Goal: Task Accomplishment & Management: Complete application form

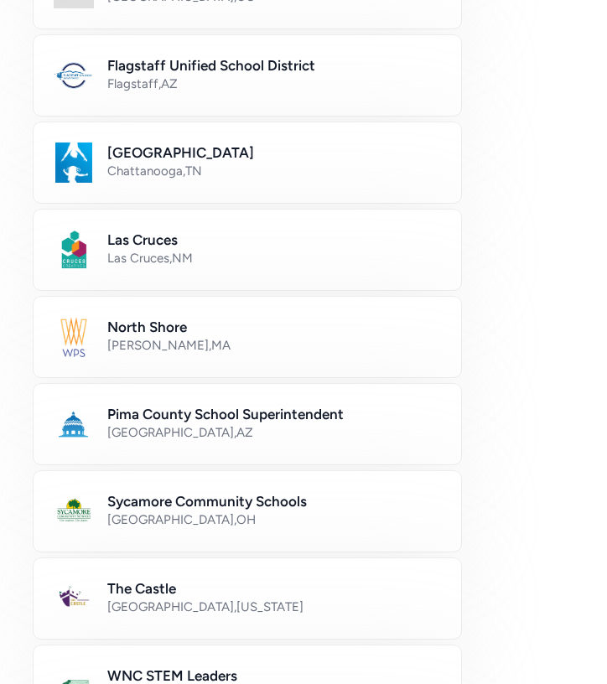
scroll to position [674, 0]
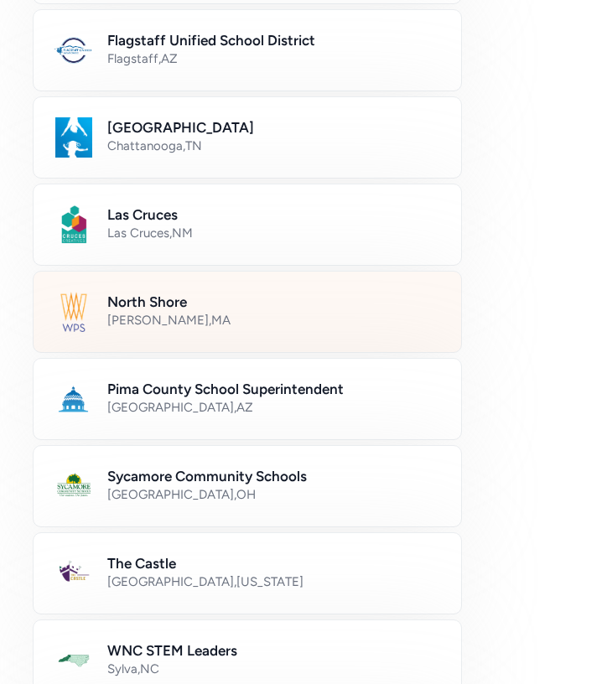
click at [255, 310] on h2 "North Shore" at bounding box center [273, 302] width 333 height 20
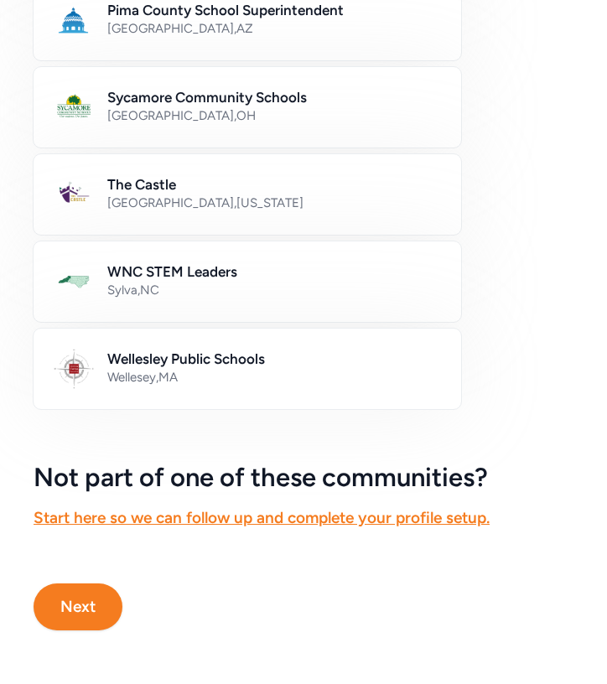
scroll to position [1052, 0]
click at [68, 609] on button "Next" at bounding box center [78, 606] width 89 height 47
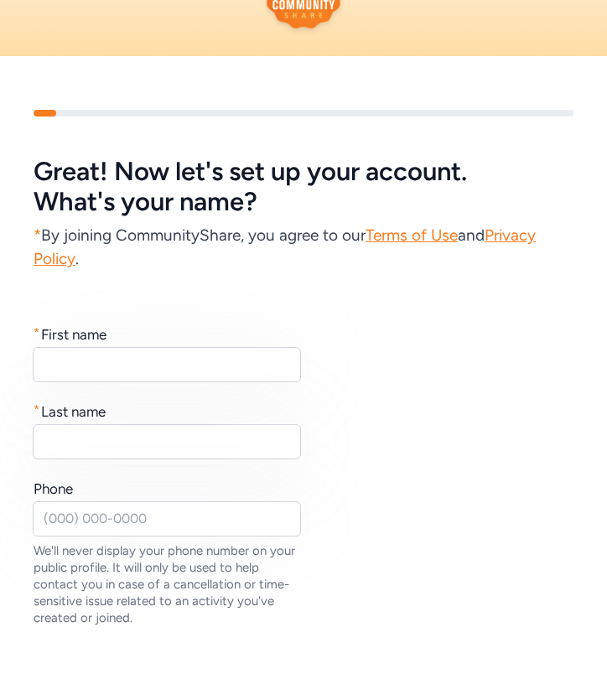
scroll to position [125, 0]
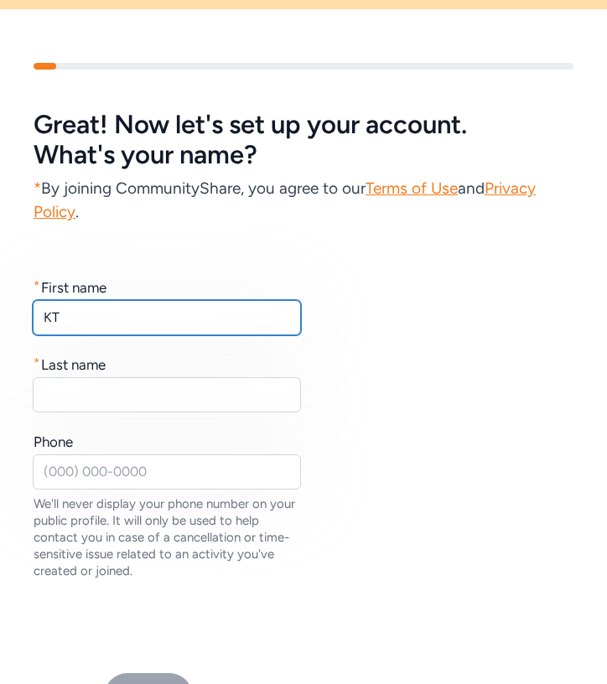
type input "KT"
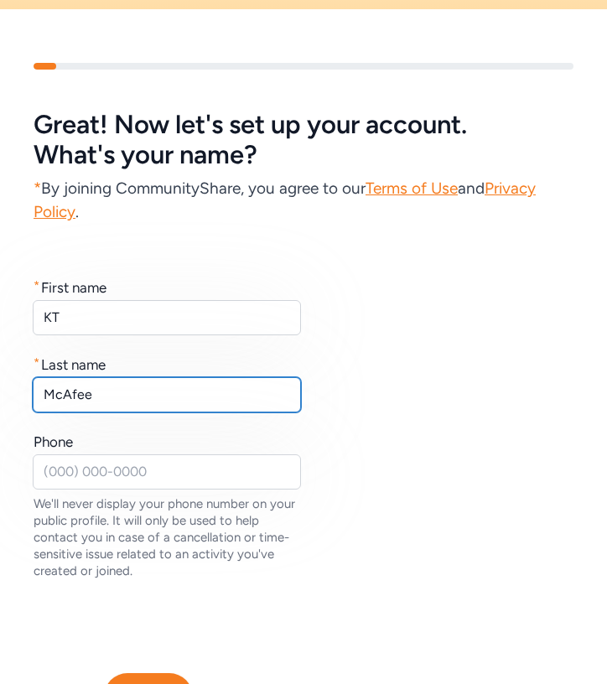
type input "McAfee"
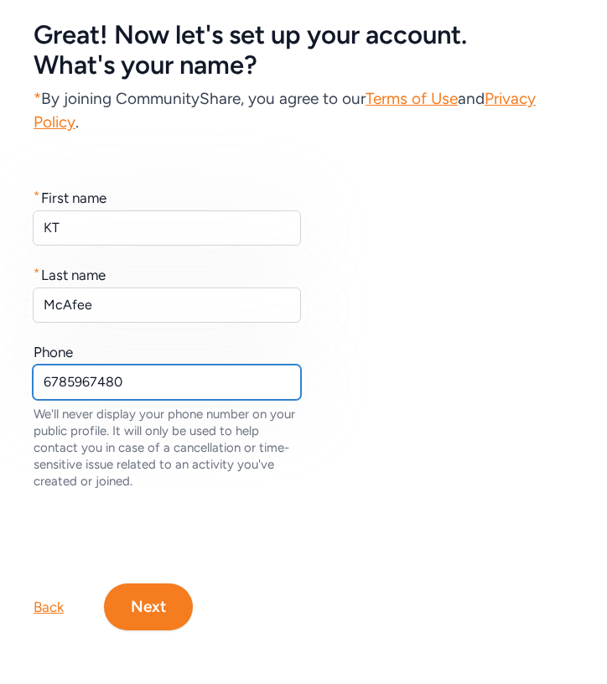
scroll to position [215, 0]
type input "6785967480"
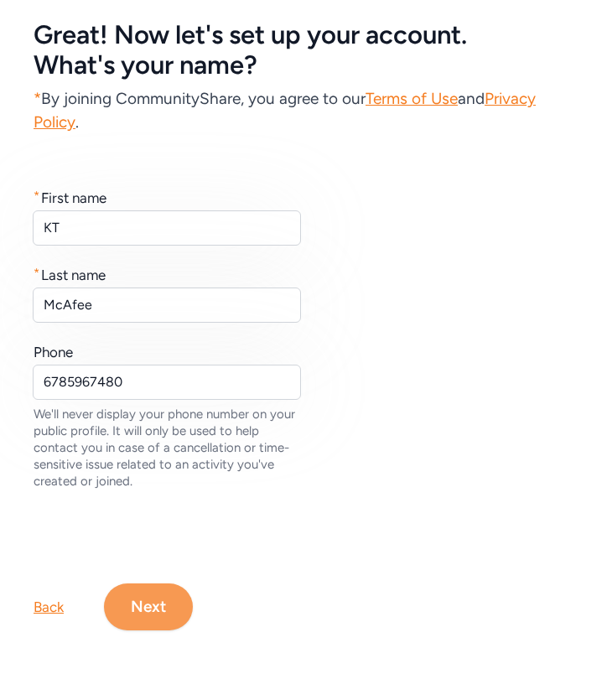
click at [161, 607] on button "Next" at bounding box center [148, 606] width 89 height 47
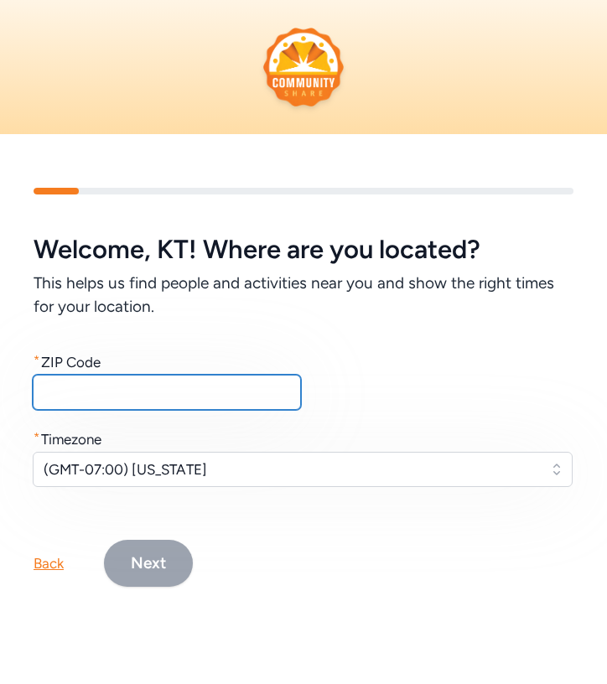
click at [122, 400] on input "text" at bounding box center [167, 392] width 268 height 35
type input "02459"
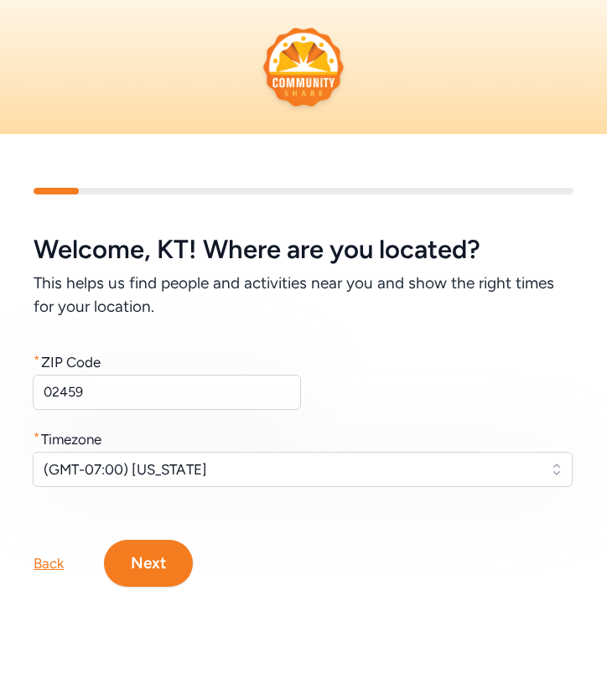
click at [137, 463] on span "(GMT-07:00) [US_STATE]" at bounding box center [291, 469] width 494 height 20
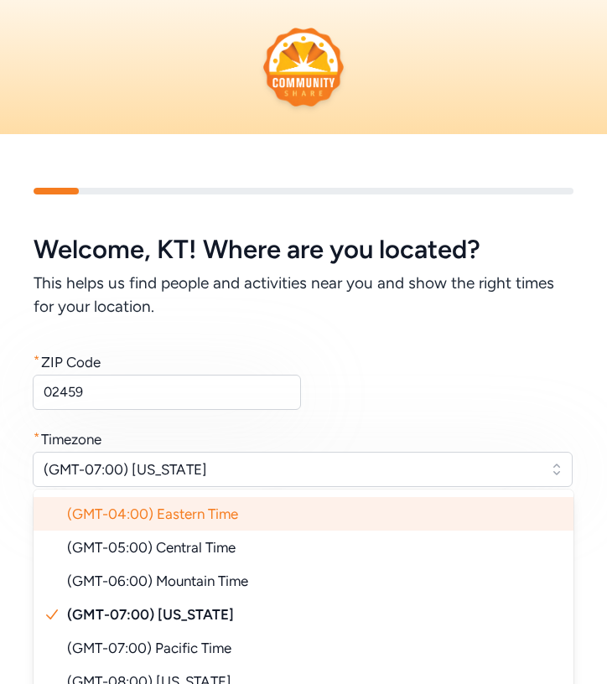
scroll to position [23, 0]
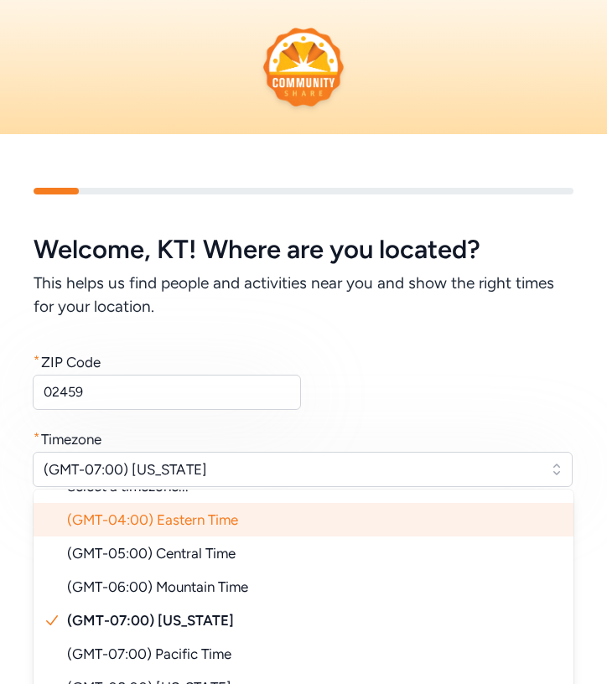
click at [175, 525] on span "(GMT-04:00) Eastern Time" at bounding box center [152, 519] width 171 height 17
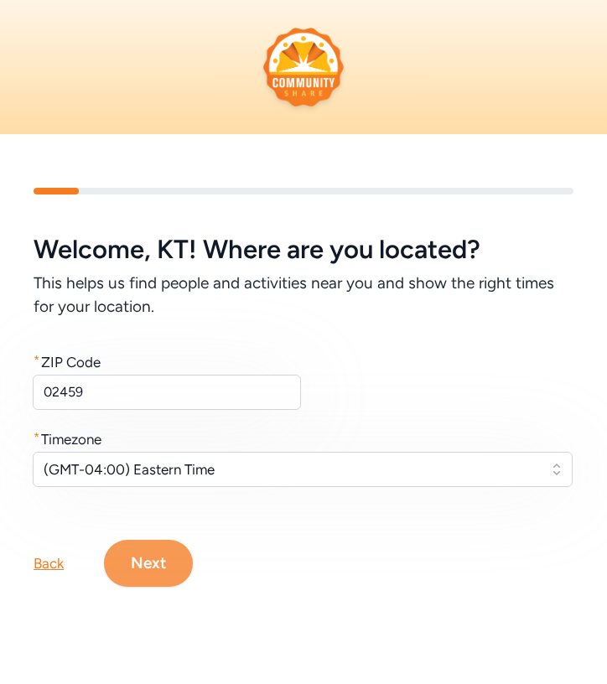
click at [158, 579] on button "Next" at bounding box center [148, 563] width 89 height 47
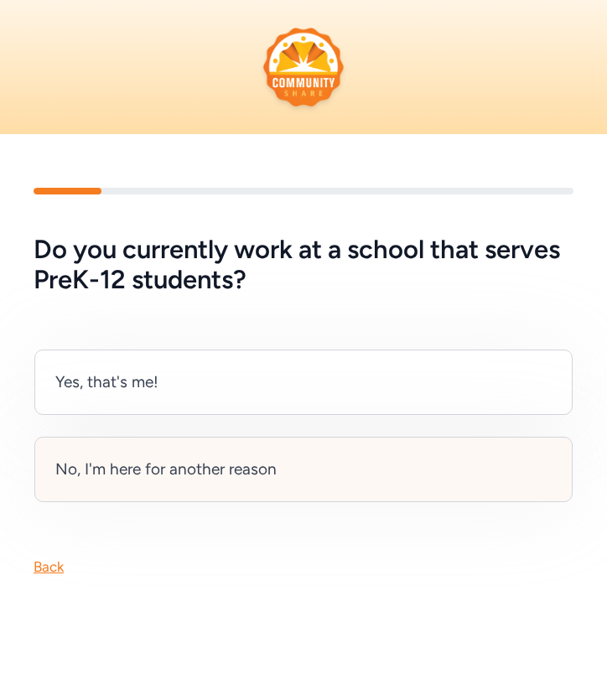
click at [163, 464] on div "No, I'm here for another reason" at bounding box center [165, 469] width 221 height 23
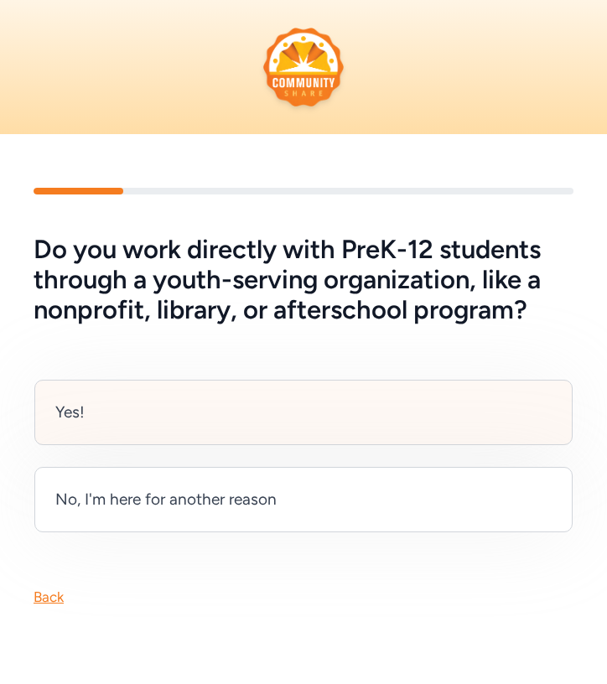
click at [198, 405] on div "Yes!" at bounding box center [303, 412] width 538 height 65
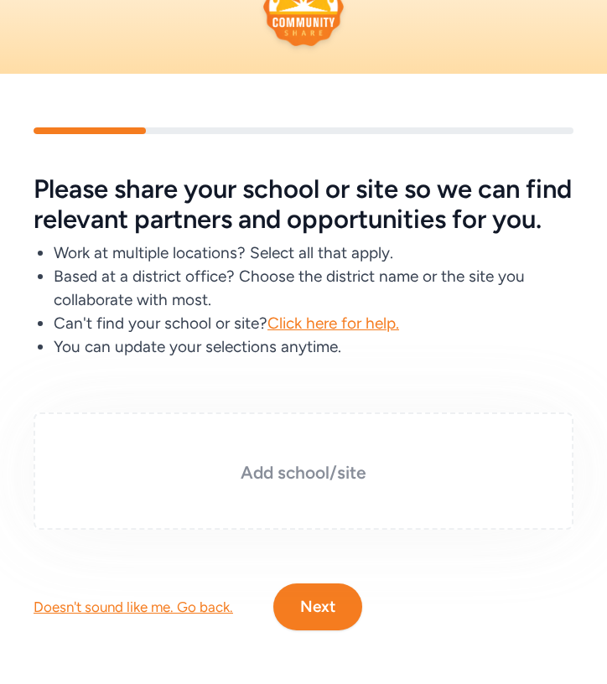
scroll to position [90, 0]
click at [323, 489] on div "Add school/site" at bounding box center [304, 470] width 540 height 117
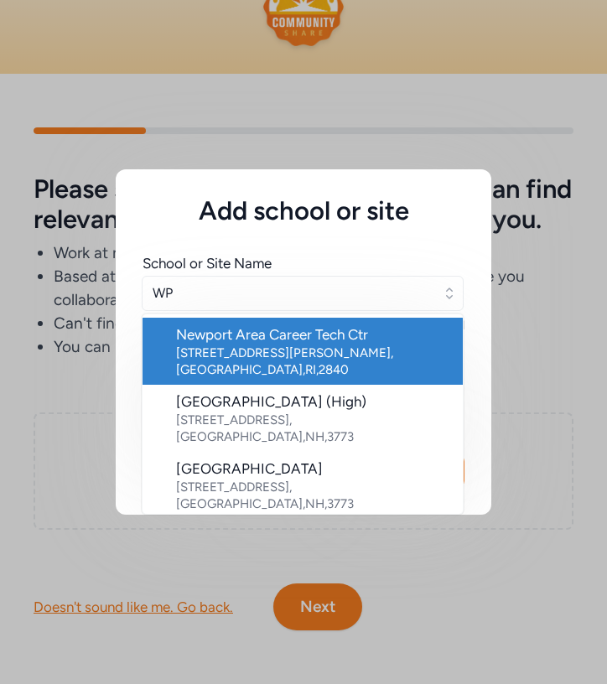
type input "W"
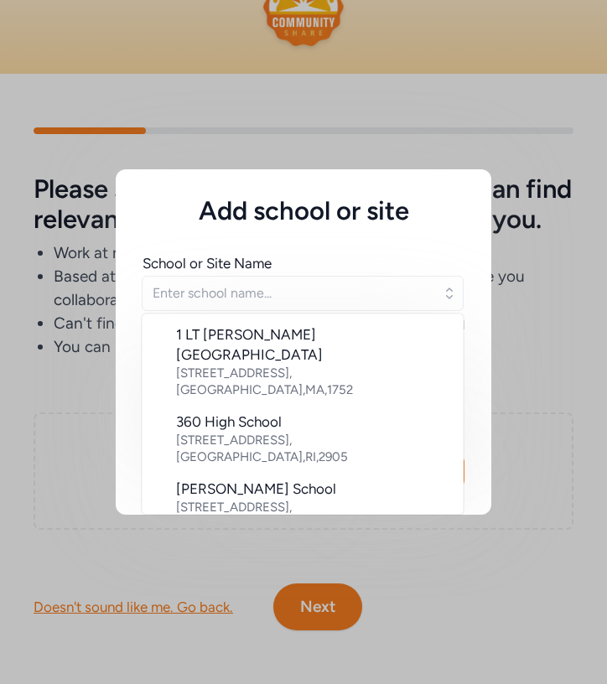
click at [129, 370] on div "School or Site Name [GEOGRAPHIC_DATA][PERSON_NAME] [STREET_ADDRESS] 360 High Sc…" at bounding box center [303, 326] width 375 height 201
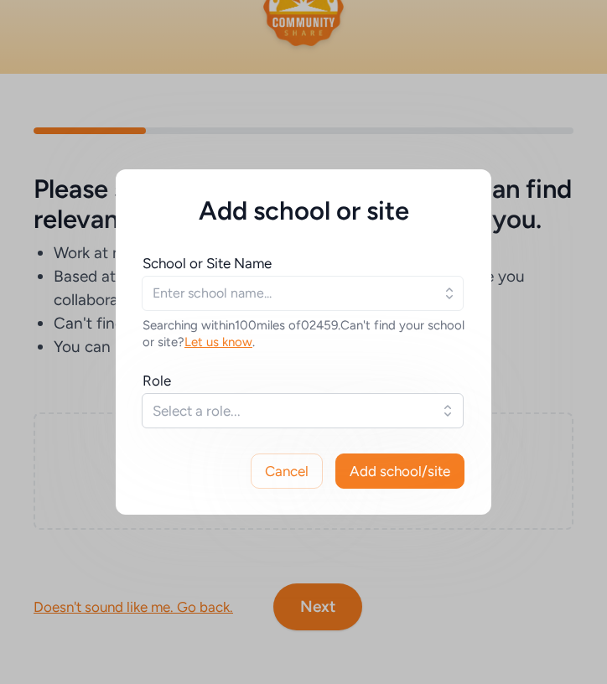
click at [241, 415] on span "Select a role..." at bounding box center [291, 411] width 277 height 20
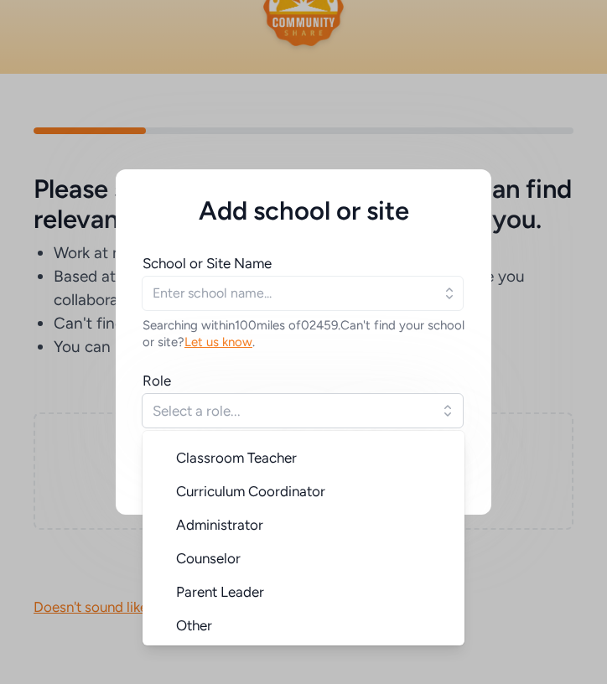
scroll to position [27, 0]
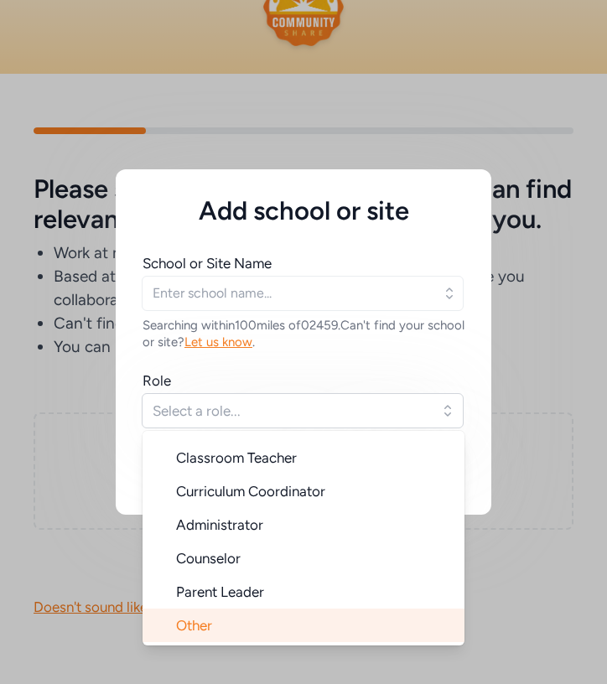
click at [226, 618] on li "Other" at bounding box center [303, 625] width 322 height 34
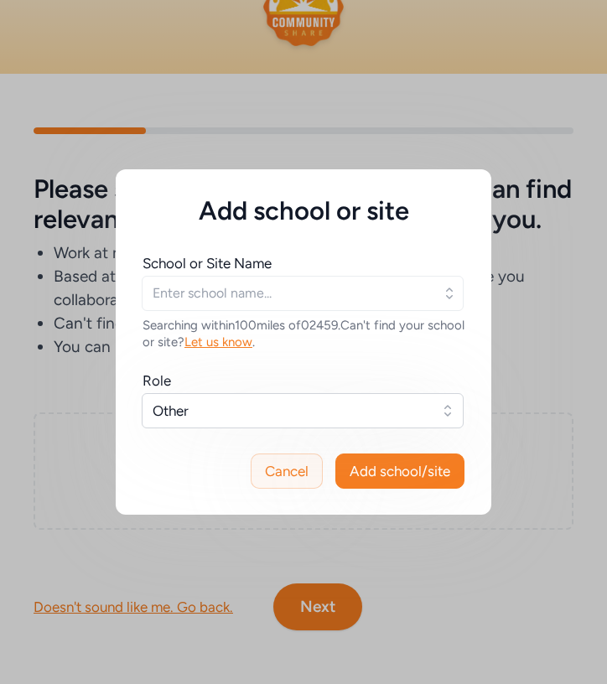
click at [297, 477] on span "Cancel" at bounding box center [287, 471] width 44 height 20
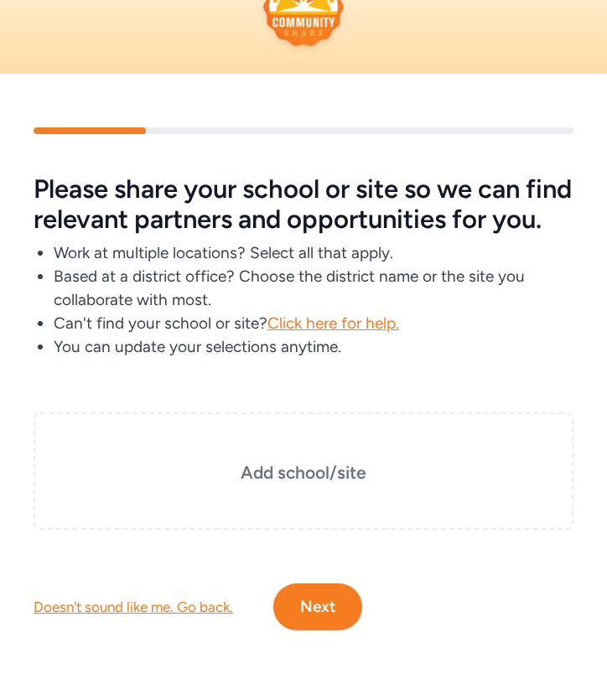
scroll to position [90, 0]
click at [302, 321] on span "Click here for help." at bounding box center [333, 322] width 132 height 19
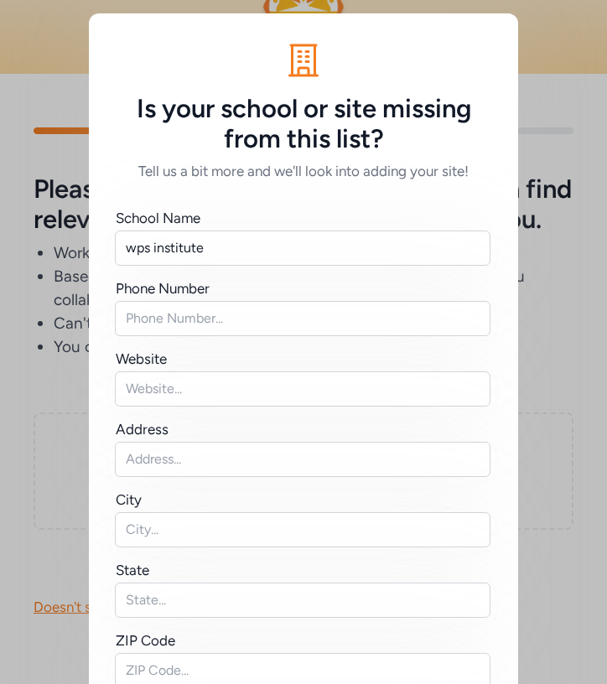
type input "wps institute"
drag, startPoint x: 225, startPoint y: 246, endPoint x: 111, endPoint y: 246, distance: 113.1
click at [112, 246] on div "School Name wps institute Phone Number Website Address City State ZIP Code Are …" at bounding box center [303, 499] width 429 height 637
click at [17, 147] on div "Is your school or site missing from this list? Tell us a bit more and we'll loo…" at bounding box center [303, 459] width 607 height 918
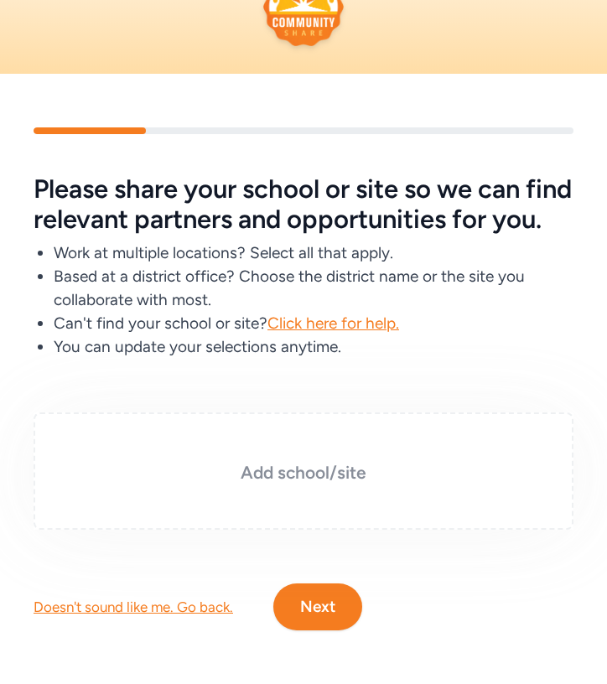
click at [287, 473] on h3 "Add school/site" at bounding box center [303, 472] width 456 height 23
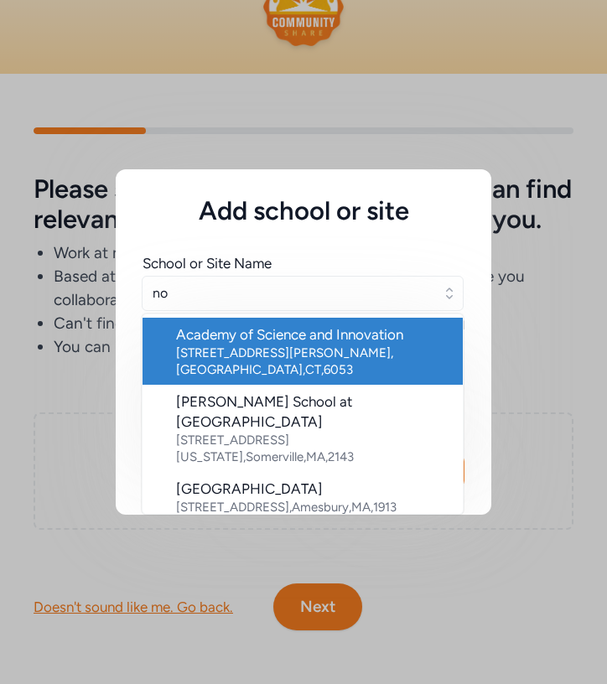
type input "n"
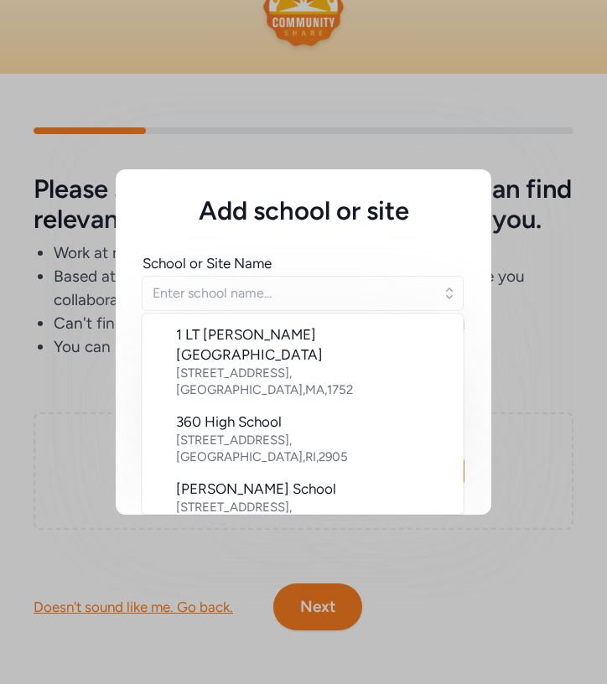
click at [56, 367] on div "Add school or site School or Site Name [GEOGRAPHIC_DATA][PERSON_NAME] [STREET_A…" at bounding box center [303, 342] width 607 height 684
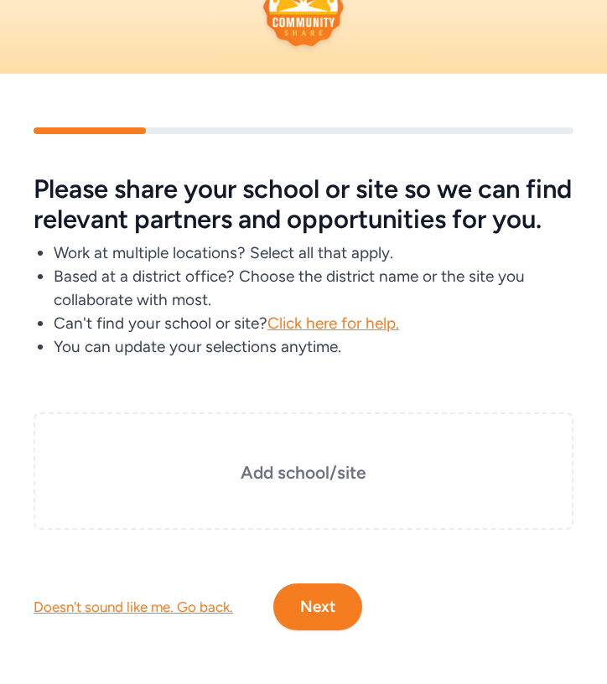
click at [119, 613] on div "Doesn't sound like me. Go back." at bounding box center [133, 607] width 199 height 20
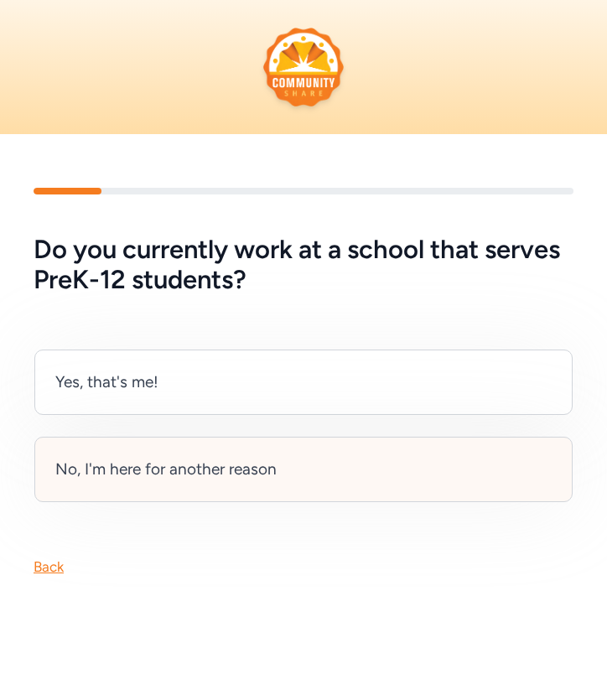
click at [131, 465] on div "No, I'm here for another reason" at bounding box center [165, 469] width 221 height 23
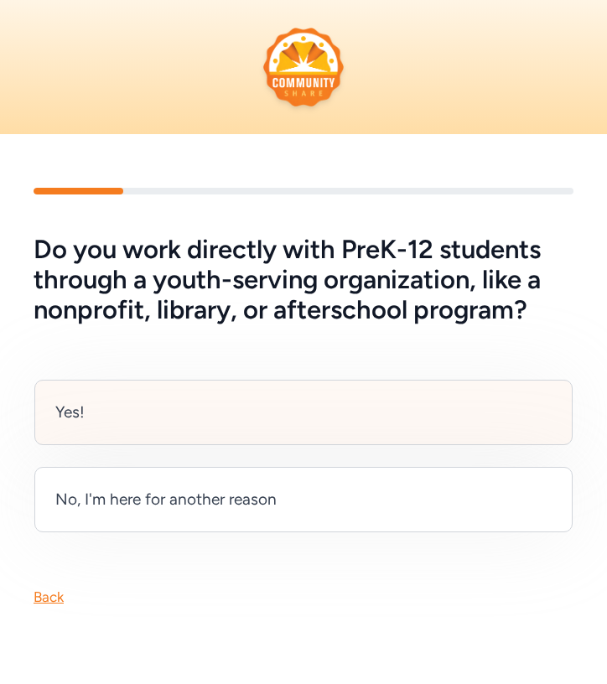
click at [324, 425] on div "Yes!" at bounding box center [303, 412] width 538 height 65
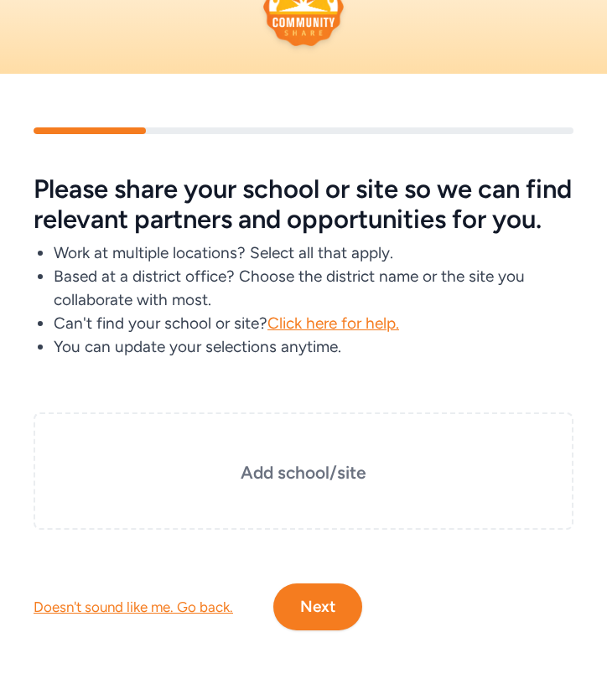
scroll to position [90, 0]
click at [299, 487] on div "Add school/site" at bounding box center [304, 470] width 540 height 117
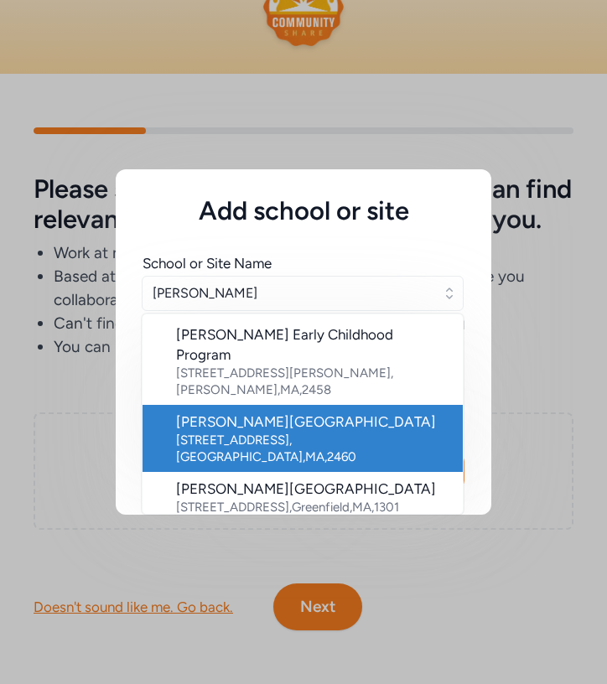
click at [266, 411] on div "[PERSON_NAME][GEOGRAPHIC_DATA]" at bounding box center [312, 421] width 273 height 20
type input "[PERSON_NAME][GEOGRAPHIC_DATA]"
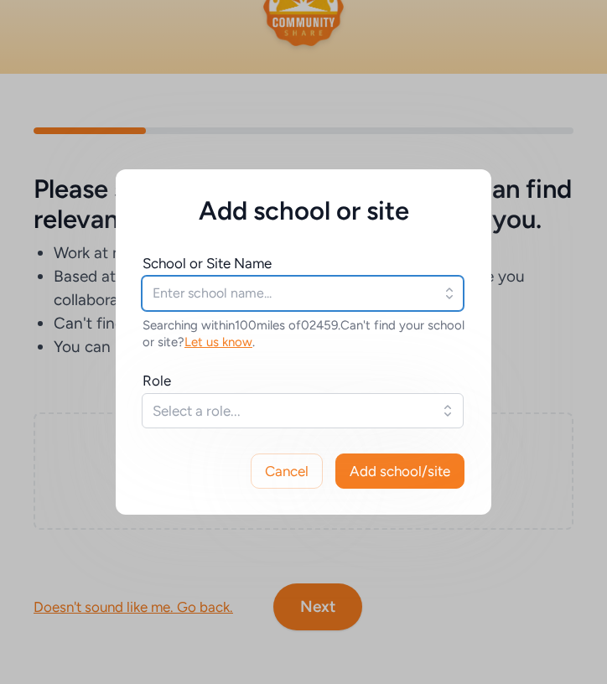
type input "[PERSON_NAME][GEOGRAPHIC_DATA]"
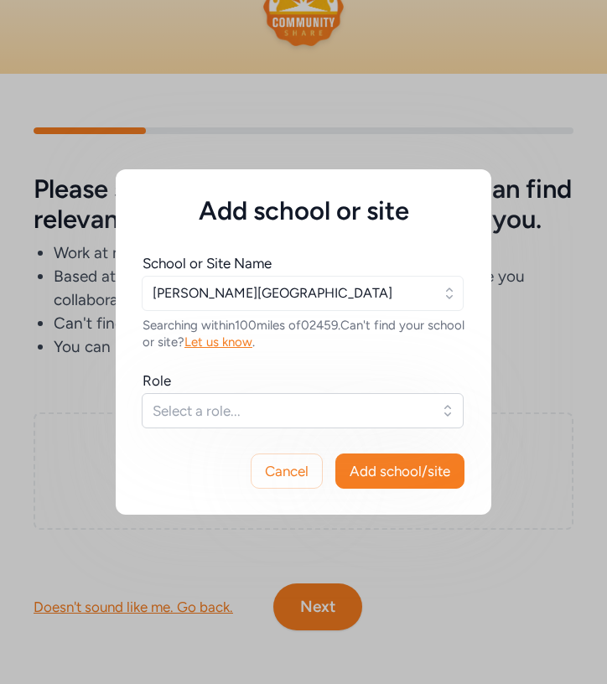
click at [234, 408] on span "Select a role..." at bounding box center [291, 411] width 277 height 20
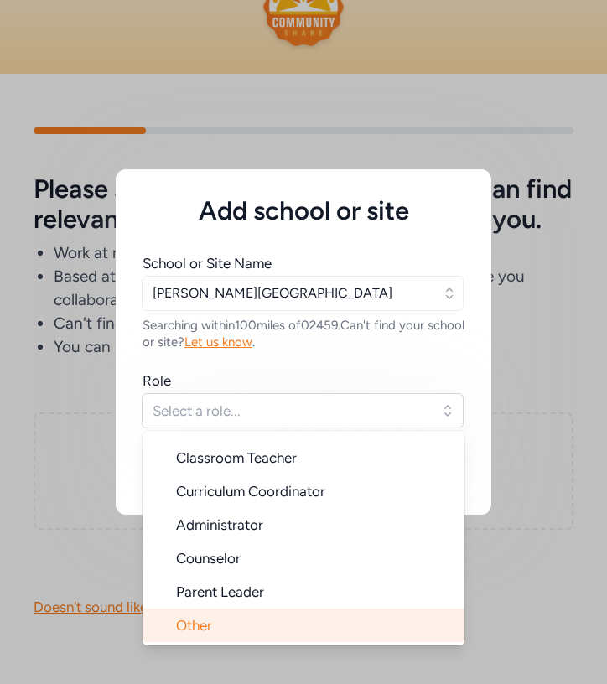
scroll to position [27, 0]
click at [200, 624] on span "Other" at bounding box center [194, 625] width 36 height 17
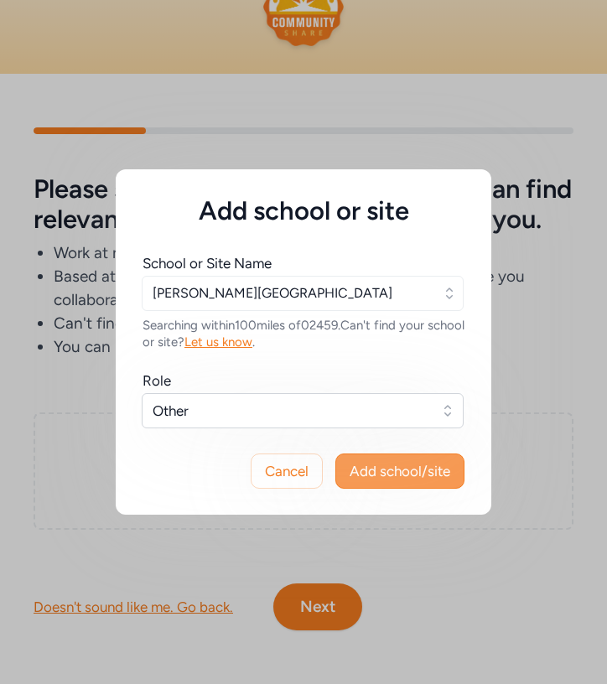
click at [389, 477] on span "Add school/site" at bounding box center [399, 471] width 101 height 20
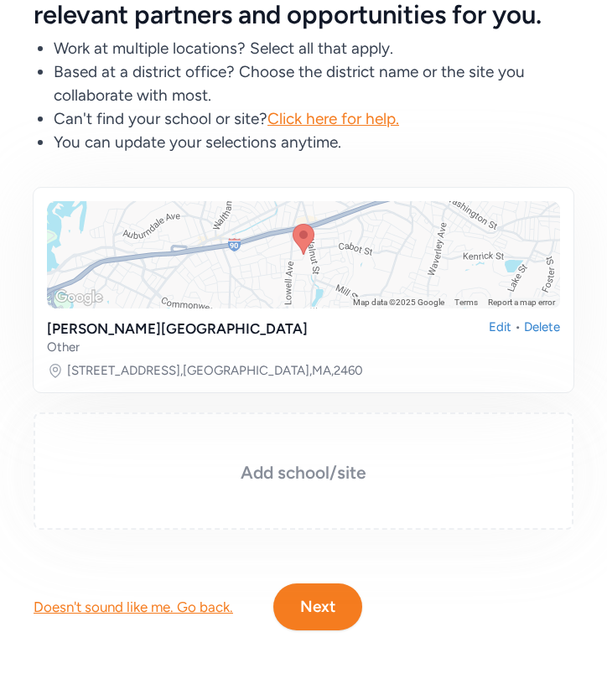
scroll to position [295, 0]
click at [313, 487] on div "Add school/site" at bounding box center [304, 470] width 540 height 117
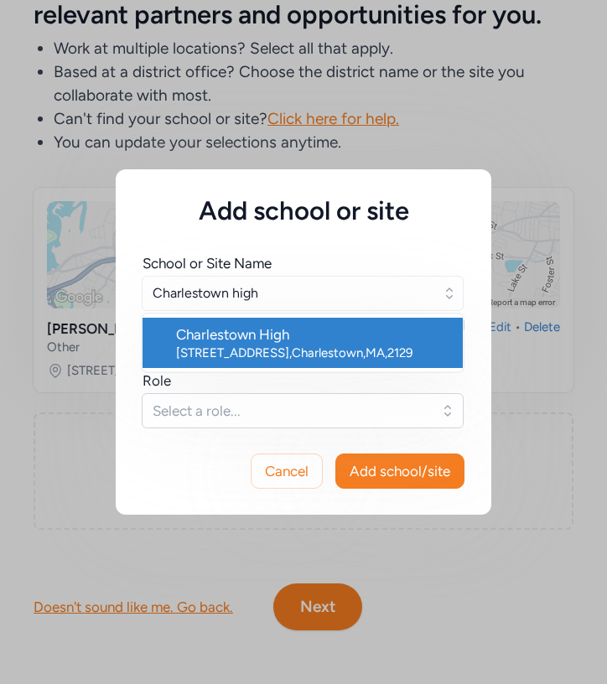
click at [298, 346] on div "[STREET_ADDRESS]" at bounding box center [312, 352] width 273 height 17
type input "Charlestown High"
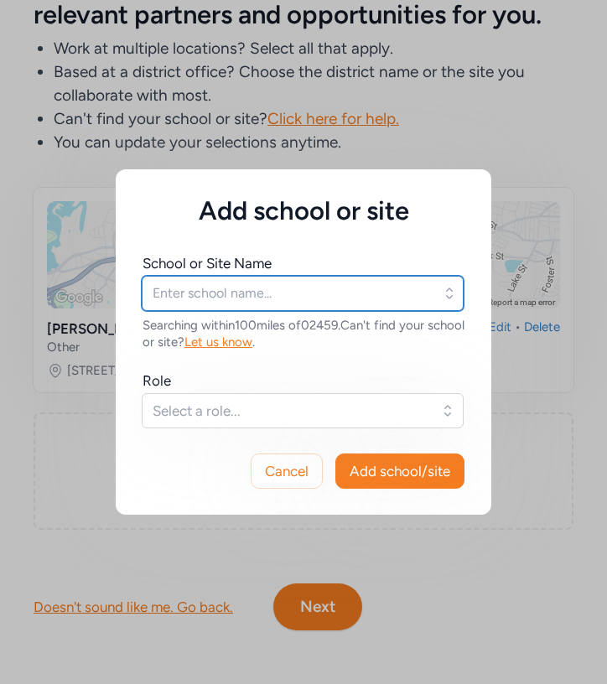
type input "Charlestown High"
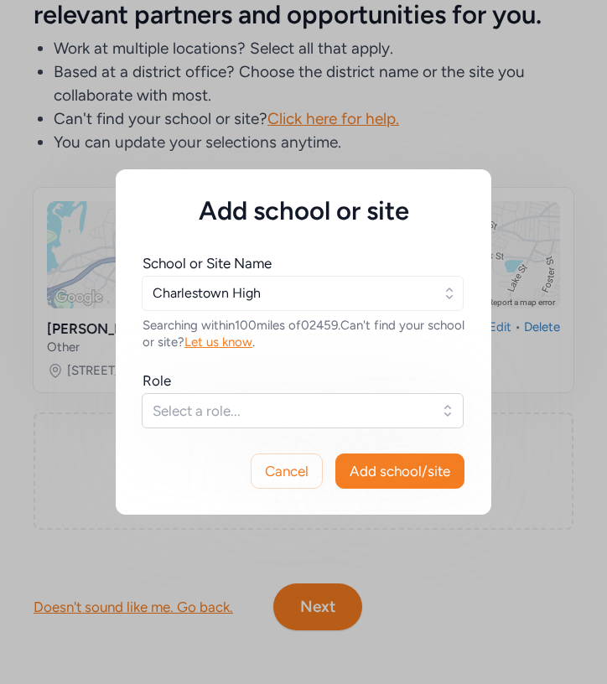
click at [277, 406] on span "Select a role..." at bounding box center [291, 411] width 277 height 20
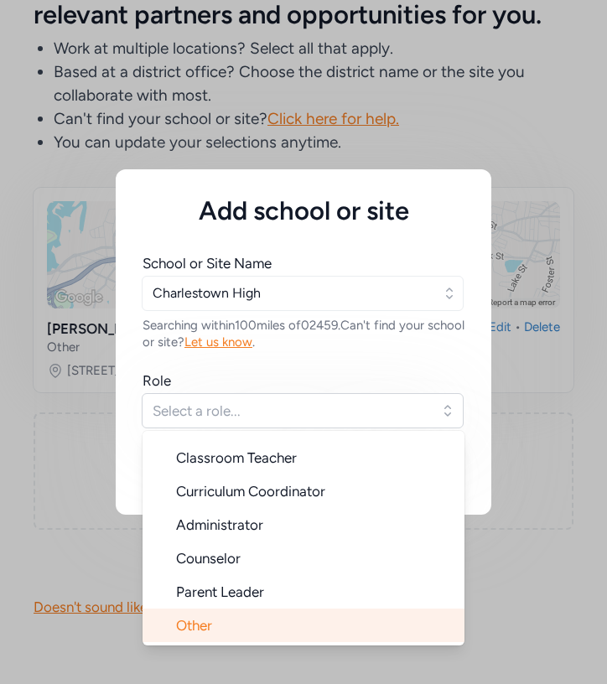
scroll to position [27, 0]
click at [235, 630] on li "Other" at bounding box center [303, 625] width 322 height 34
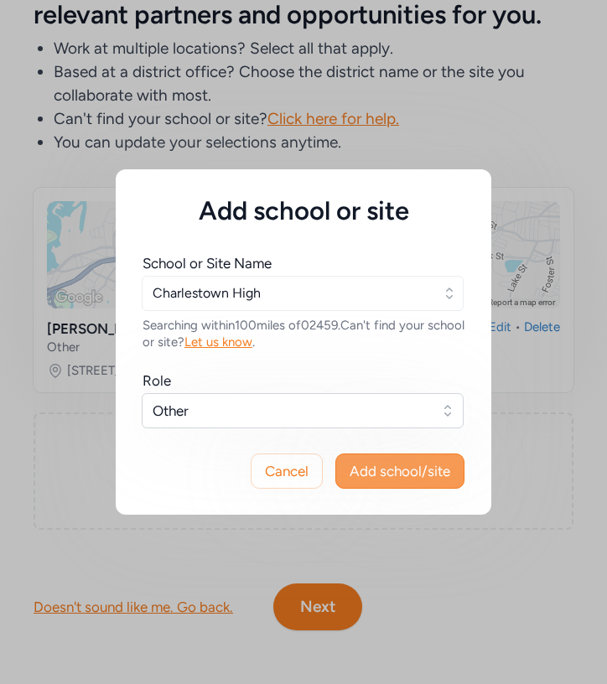
click at [390, 473] on span "Add school/site" at bounding box center [399, 471] width 101 height 20
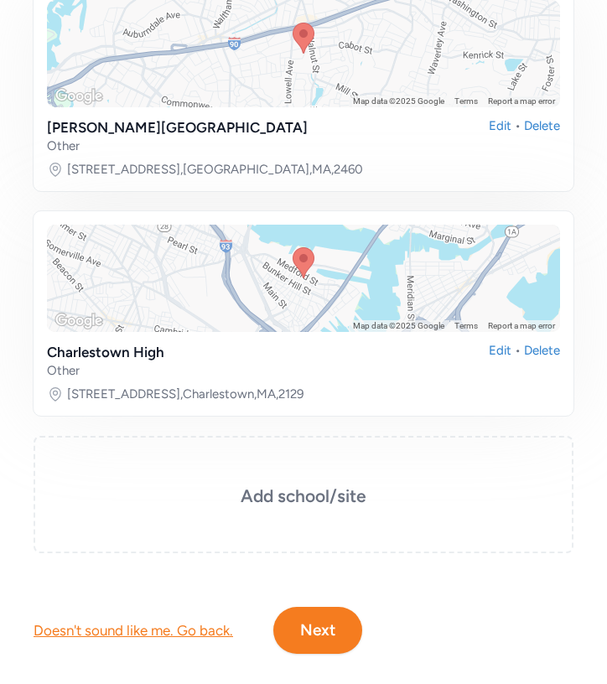
scroll to position [469, 0]
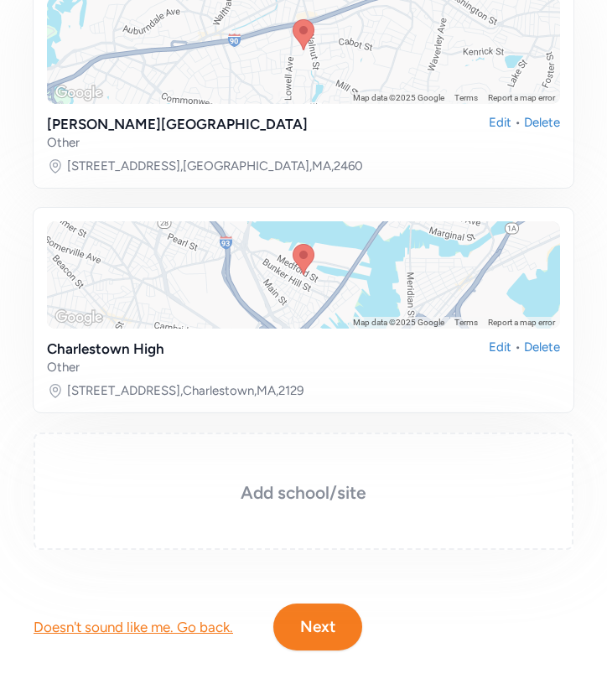
click at [267, 504] on h3 "Add school/site" at bounding box center [303, 492] width 456 height 23
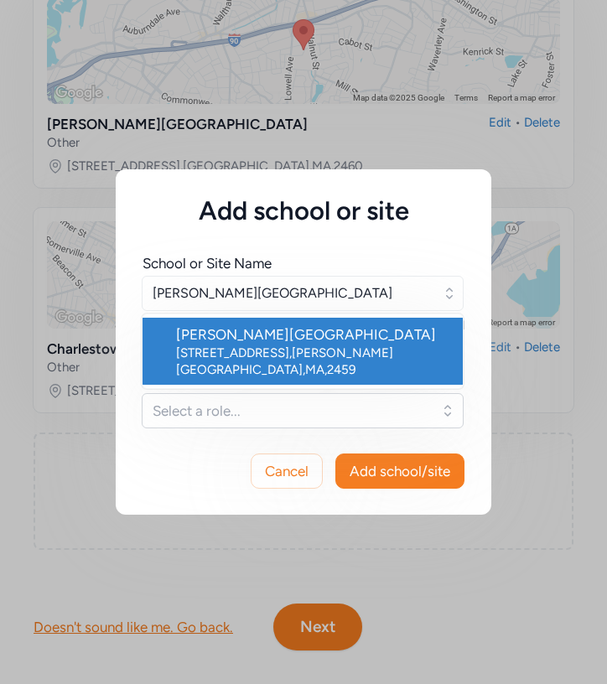
click at [277, 337] on div "[PERSON_NAME][GEOGRAPHIC_DATA]" at bounding box center [312, 334] width 273 height 20
type input "[PERSON_NAME][GEOGRAPHIC_DATA]"
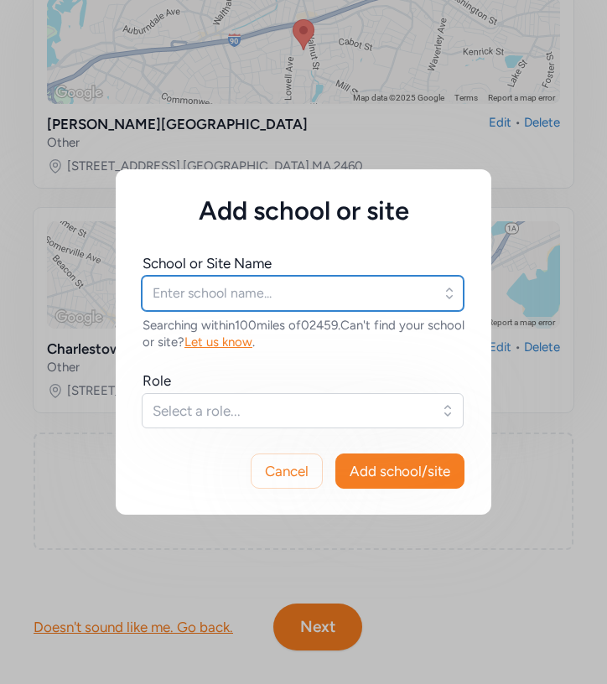
type input "[PERSON_NAME][GEOGRAPHIC_DATA]"
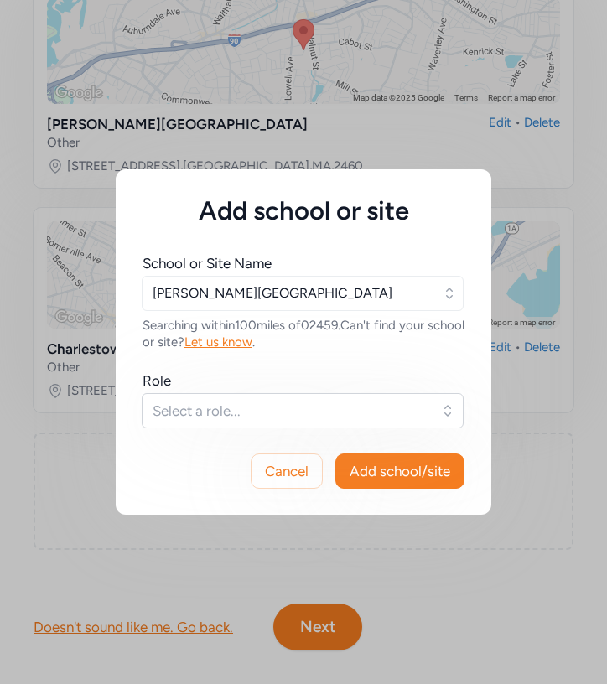
click at [280, 407] on span "Select a role..." at bounding box center [291, 411] width 277 height 20
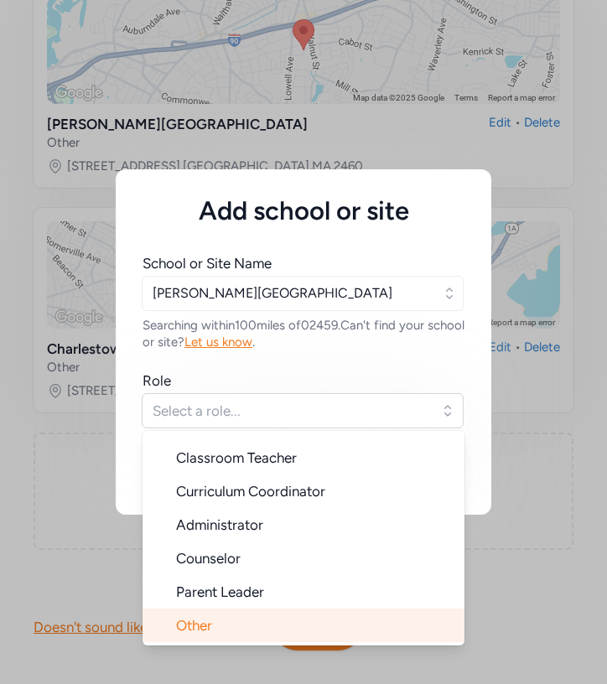
scroll to position [27, 0]
click at [242, 629] on li "Other" at bounding box center [303, 625] width 322 height 34
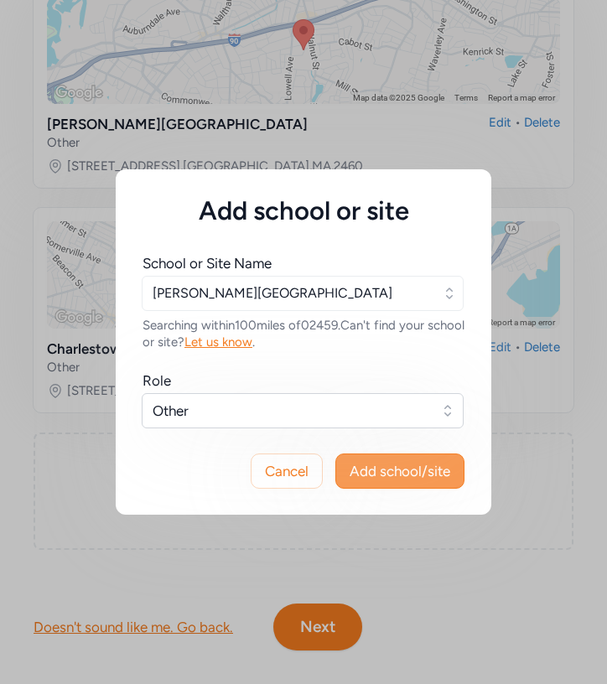
click at [382, 465] on span "Add school/site" at bounding box center [399, 471] width 101 height 20
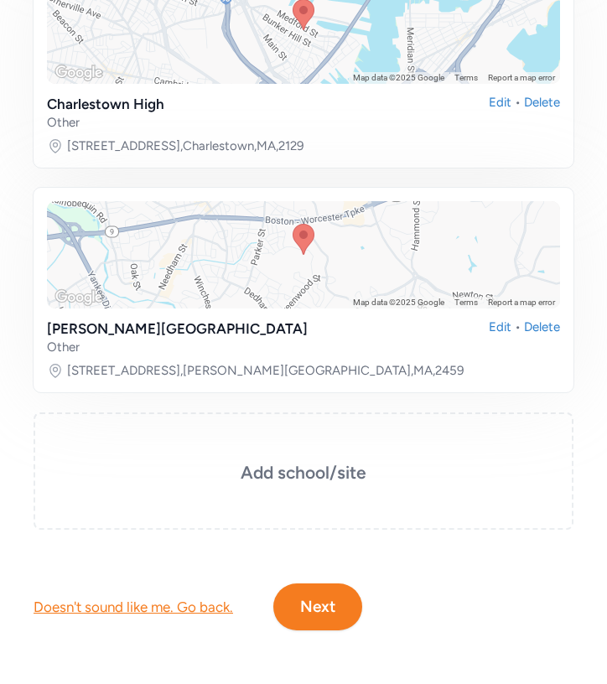
scroll to position [744, 0]
click at [263, 473] on h3 "Add school/site" at bounding box center [303, 472] width 456 height 23
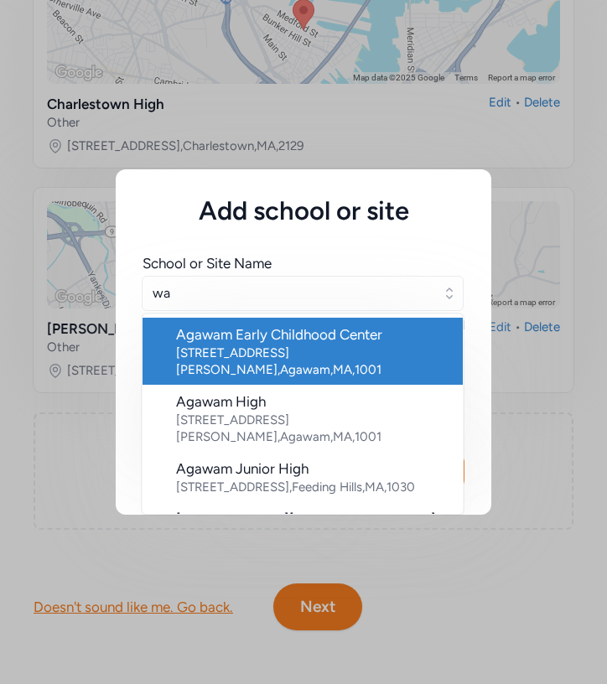
type input "w"
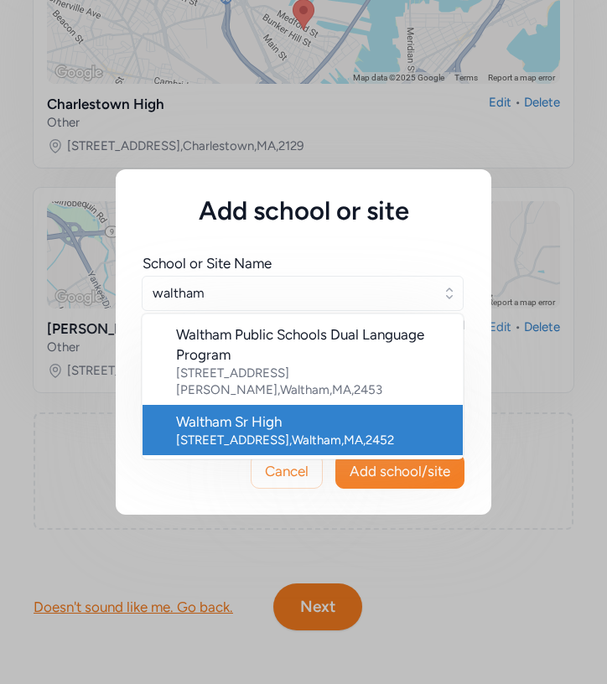
click at [277, 432] on div "[STREET_ADDRESS]" at bounding box center [312, 440] width 273 height 17
type input "Waltham Sr High"
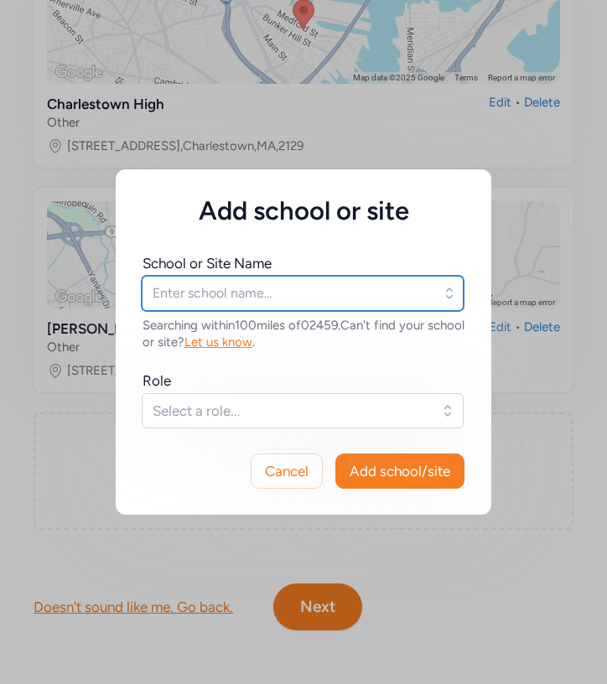
type input "Waltham Sr High"
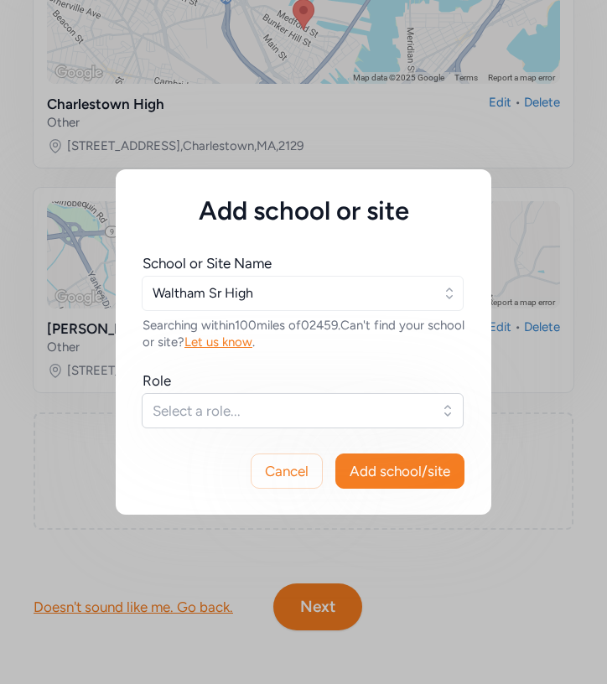
click at [240, 410] on span "Select a role..." at bounding box center [291, 411] width 277 height 20
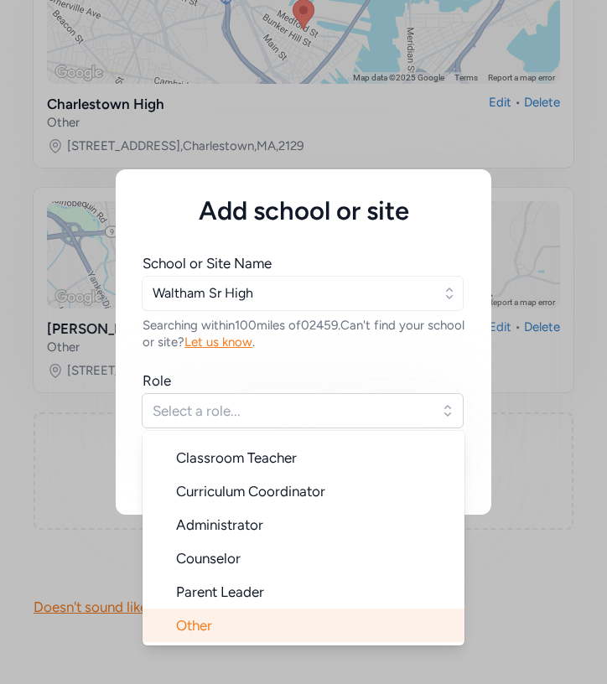
scroll to position [27, 0]
click at [216, 628] on li "Other" at bounding box center [303, 625] width 322 height 34
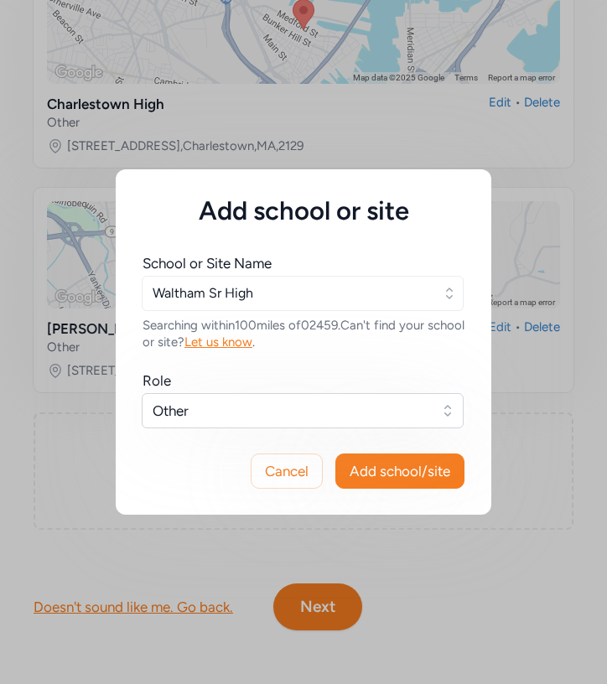
click at [366, 481] on button "Add school/site" at bounding box center [399, 470] width 129 height 35
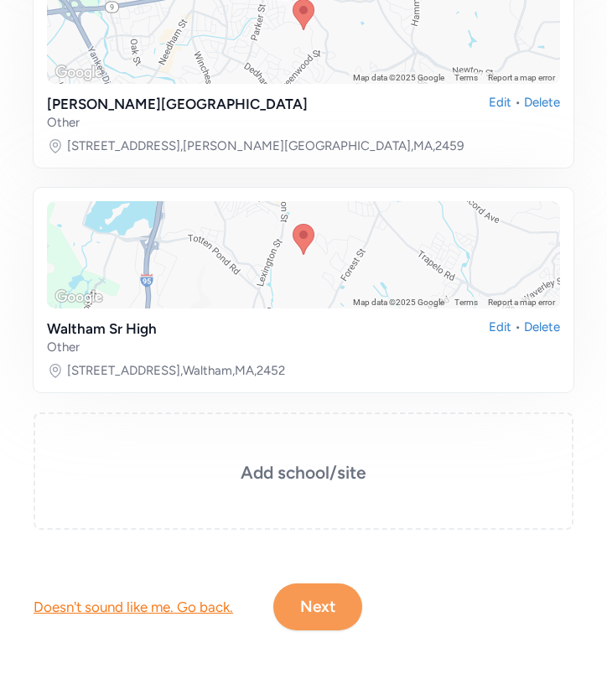
scroll to position [969, 0]
click at [325, 614] on button "Next" at bounding box center [317, 606] width 89 height 47
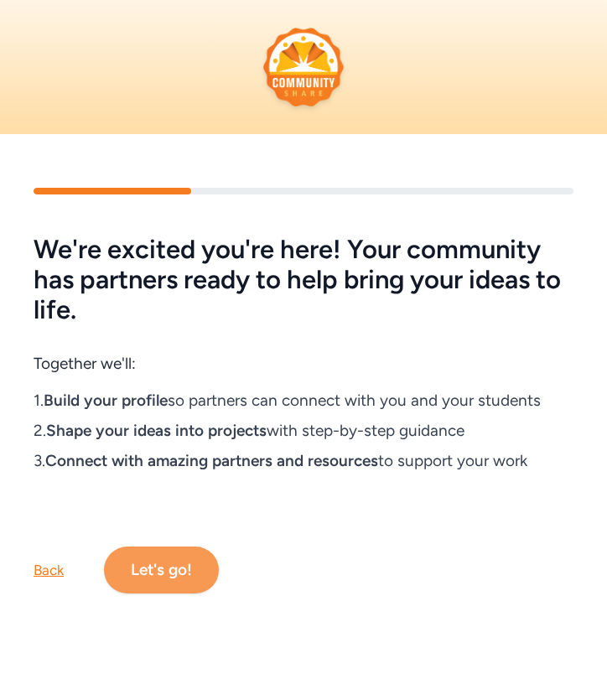
click at [156, 576] on button "Let's go!" at bounding box center [161, 569] width 115 height 47
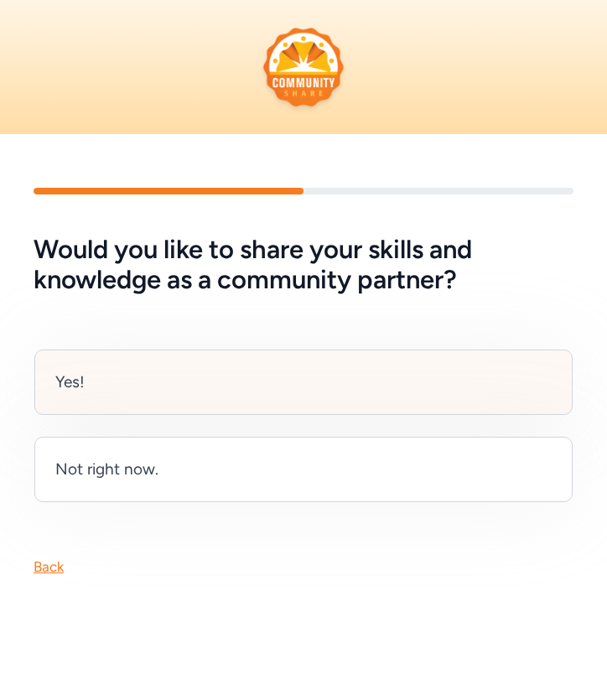
click at [127, 390] on div "Yes!" at bounding box center [303, 381] width 538 height 65
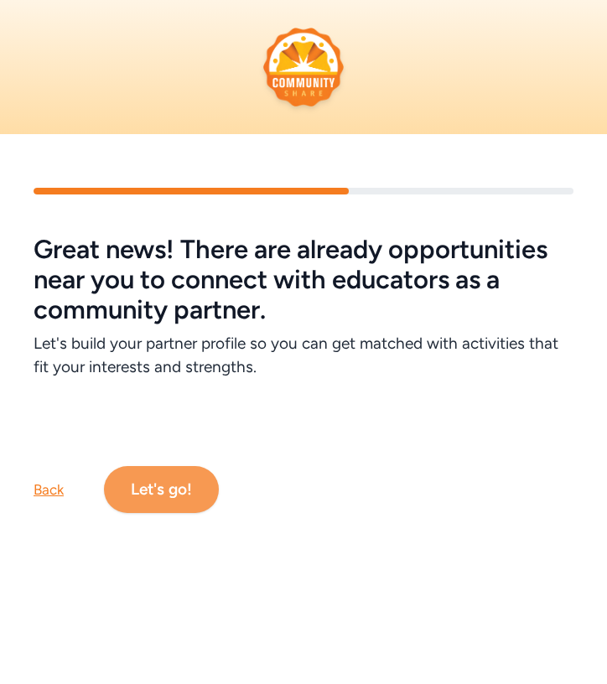
click at [154, 491] on button "Let's go!" at bounding box center [161, 489] width 115 height 47
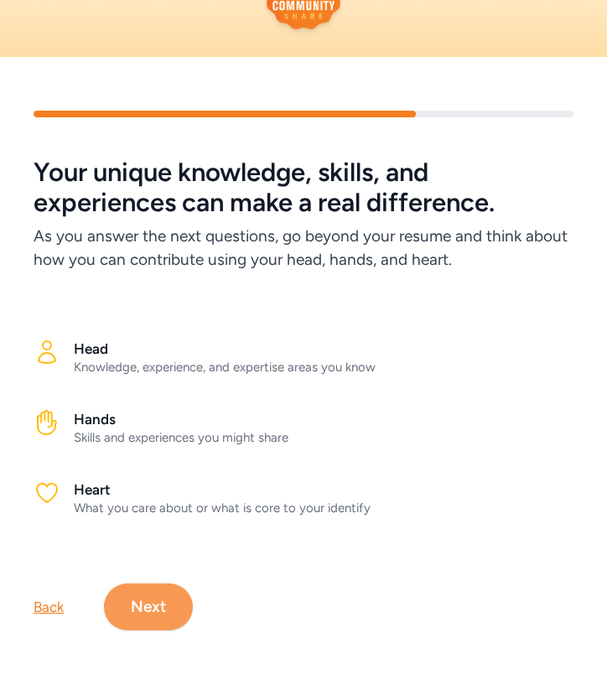
scroll to position [77, 0]
click at [153, 602] on button "Next" at bounding box center [148, 606] width 89 height 47
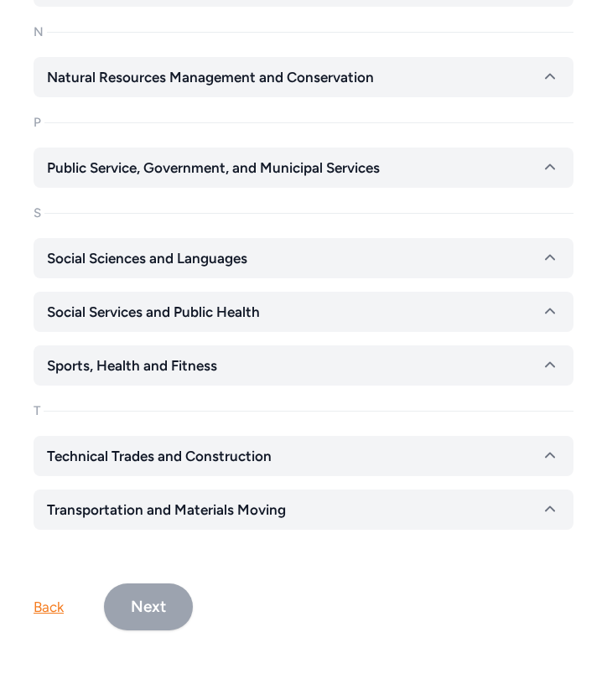
scroll to position [1592, 0]
click at [47, 614] on div "Back" at bounding box center [49, 607] width 30 height 20
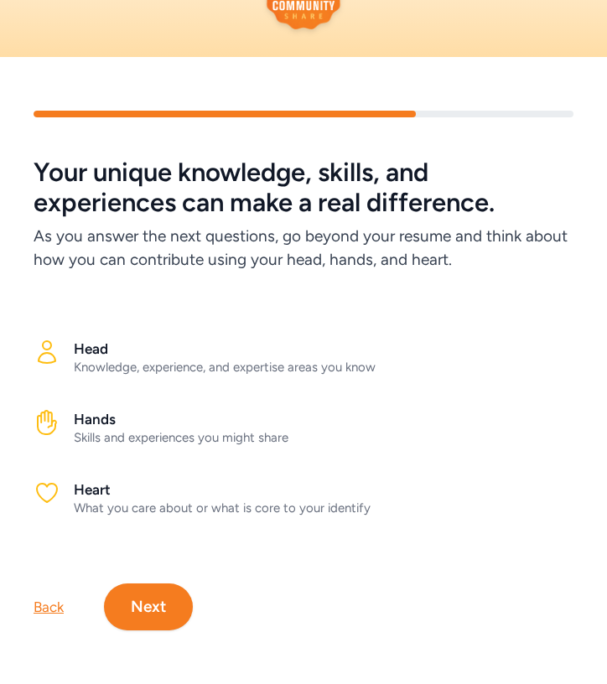
scroll to position [77, 0]
click at [42, 607] on div "Back" at bounding box center [49, 607] width 30 height 20
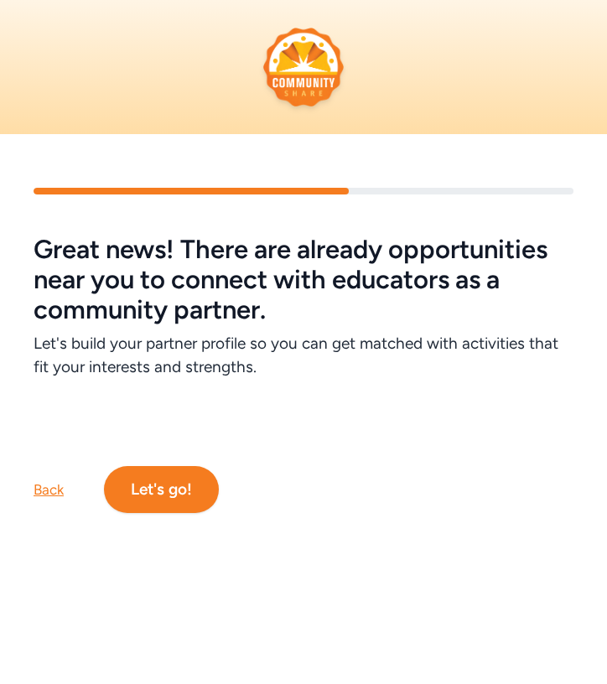
click at [39, 487] on div "Back" at bounding box center [49, 489] width 30 height 20
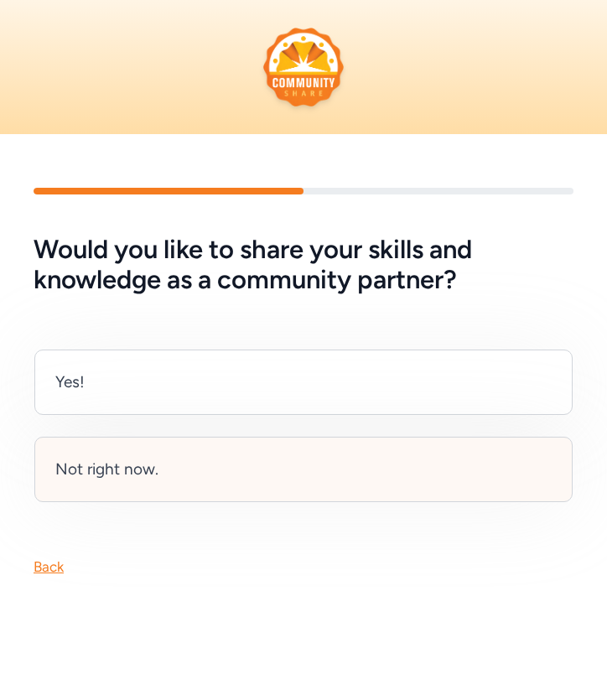
click at [63, 474] on div "Not right now." at bounding box center [106, 469] width 103 height 23
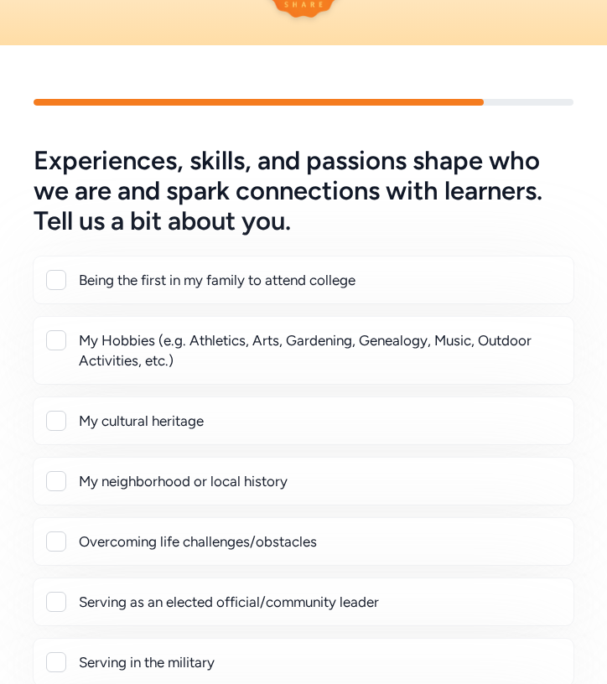
scroll to position [101, 0]
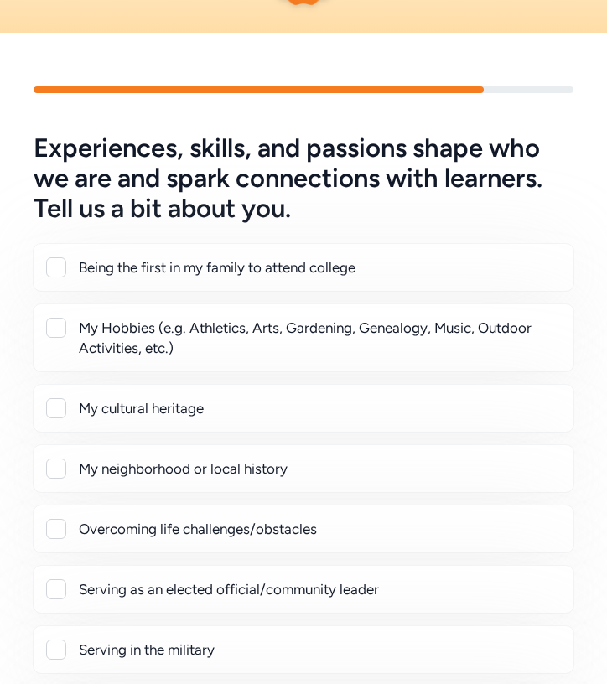
click at [65, 271] on div at bounding box center [56, 267] width 20 height 20
checkbox input "true"
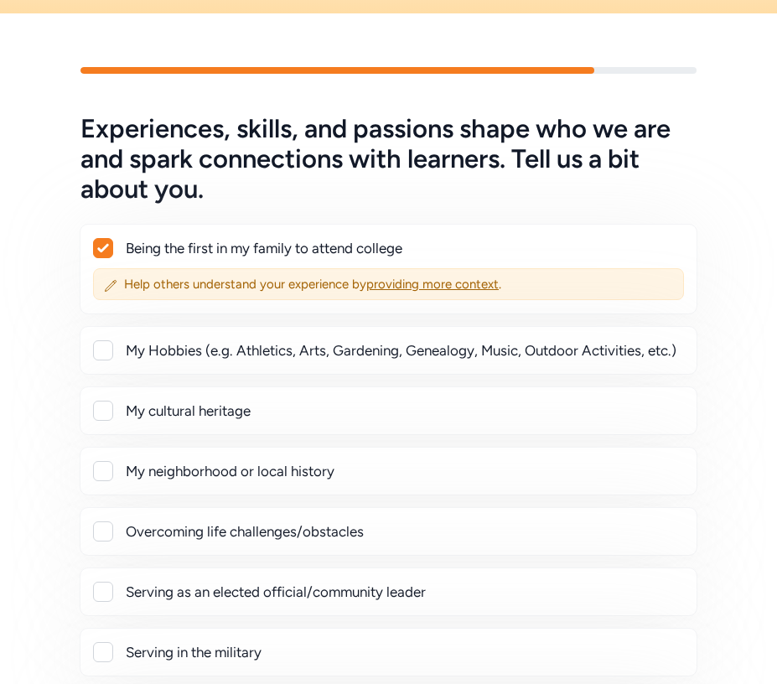
scroll to position [122, 0]
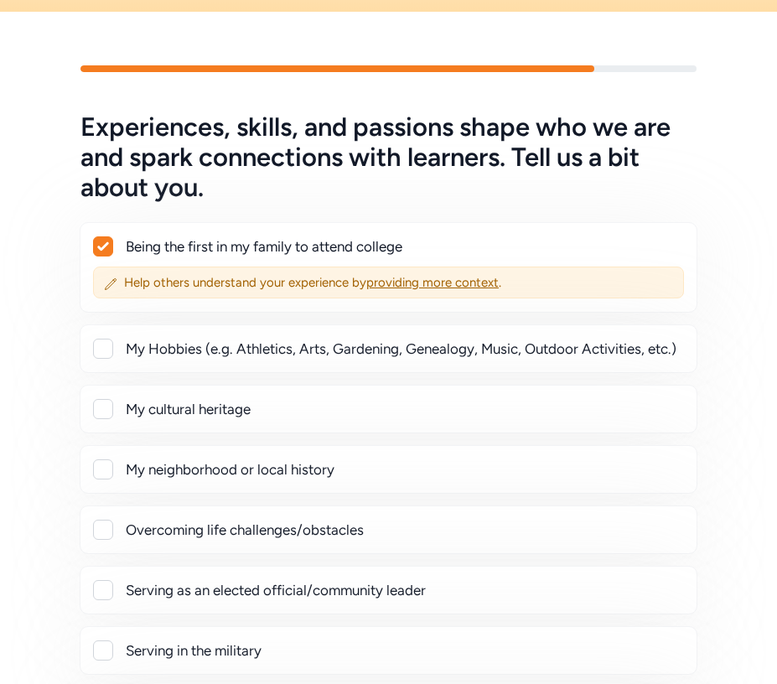
click at [101, 356] on div at bounding box center [103, 349] width 20 height 20
checkbox input "true"
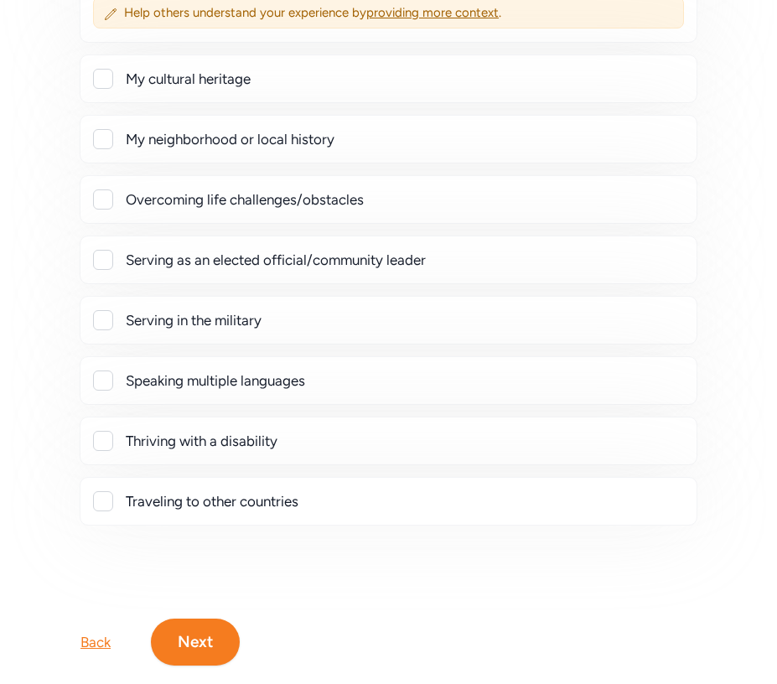
scroll to position [497, 0]
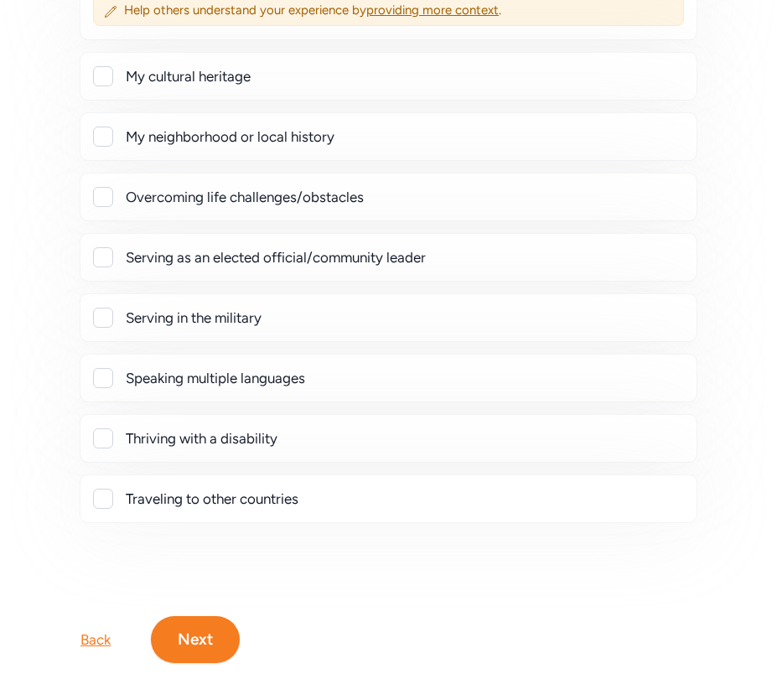
click at [101, 434] on div at bounding box center [103, 438] width 20 height 20
checkbox input "true"
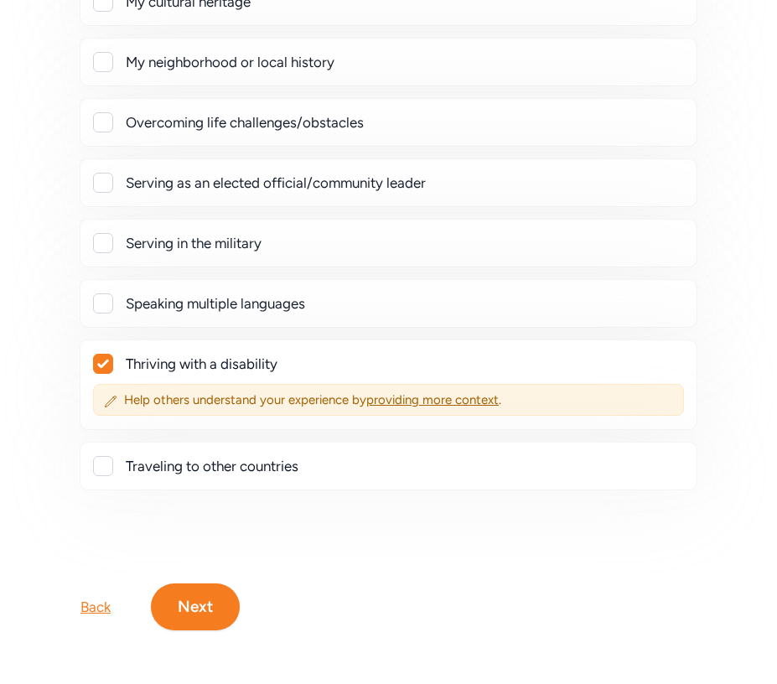
scroll to position [571, 0]
click at [199, 638] on div "Experiences, skills, and passions shape who we are and spark connections with l…" at bounding box center [388, 123] width 777 height 1121
click at [196, 610] on button "Next" at bounding box center [195, 606] width 89 height 47
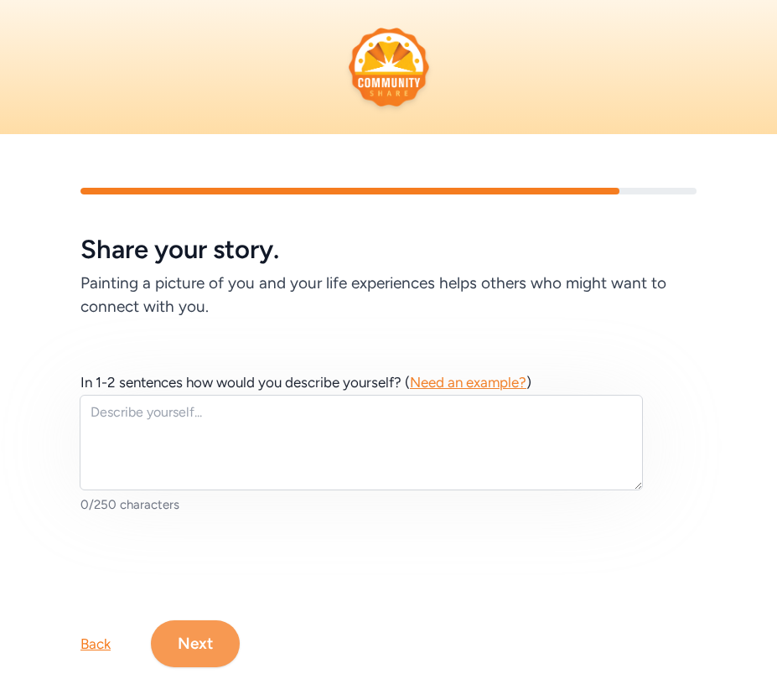
click at [192, 640] on button "Next" at bounding box center [195, 643] width 89 height 47
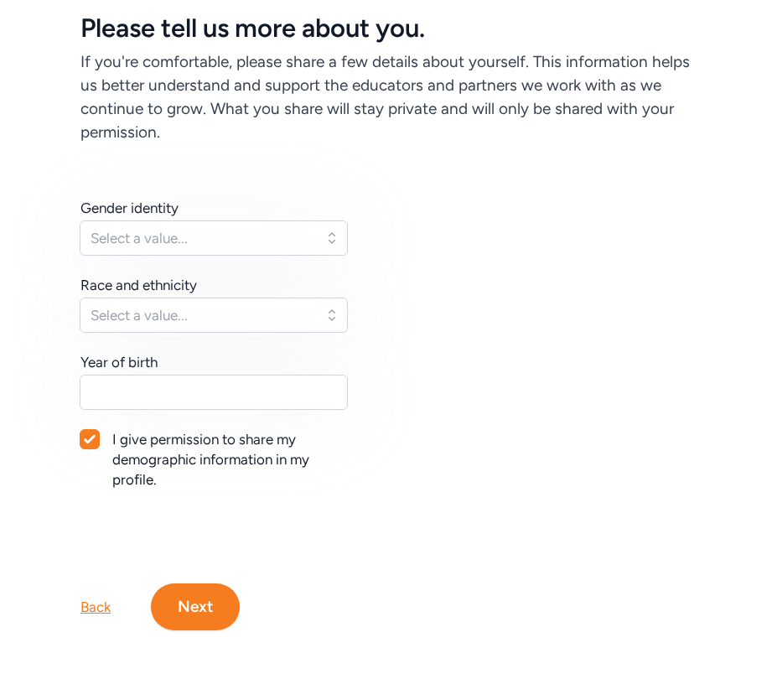
scroll to position [221, 0]
click at [166, 235] on span "Select a value..." at bounding box center [201, 238] width 223 height 20
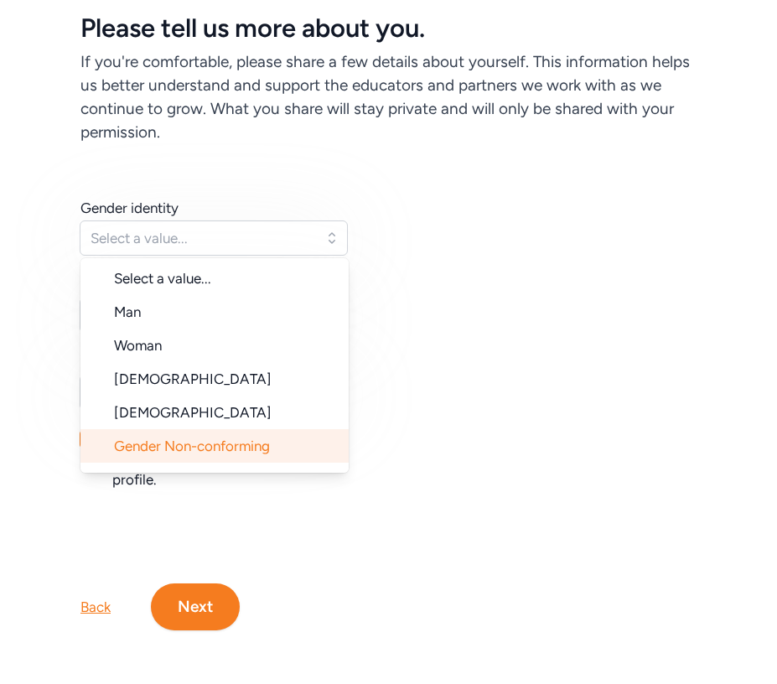
click at [152, 447] on span "Gender Non-conforming" at bounding box center [192, 445] width 156 height 17
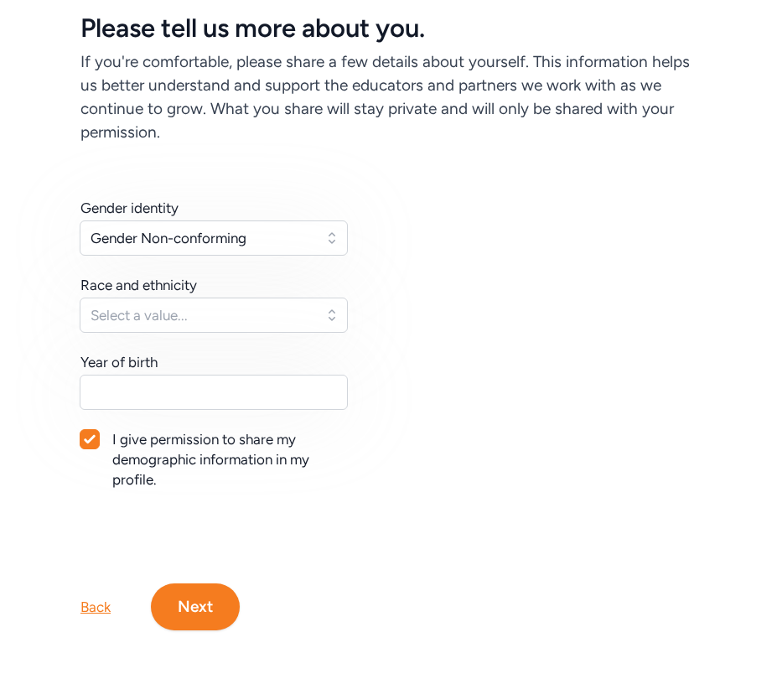
click at [111, 317] on span "Select a value..." at bounding box center [201, 315] width 223 height 20
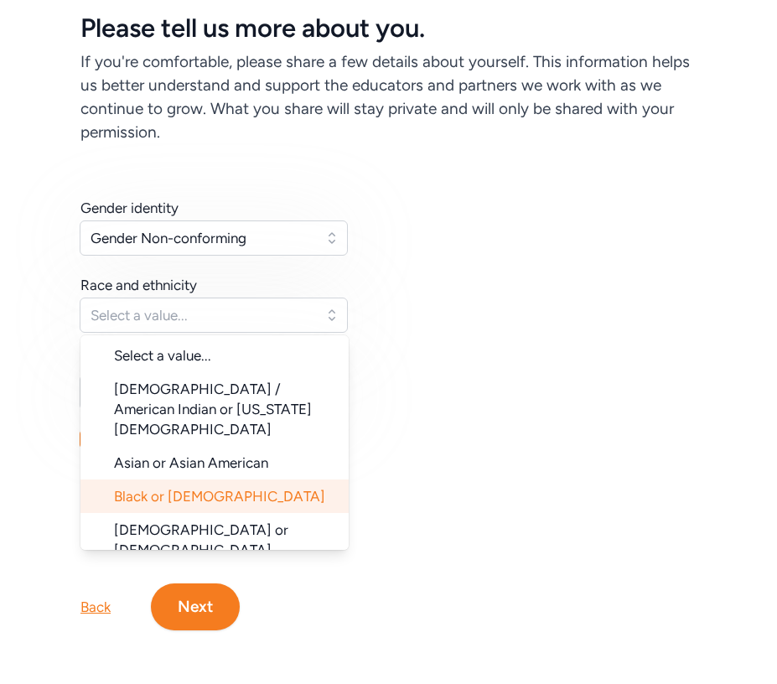
click at [138, 488] on span "Black or [DEMOGRAPHIC_DATA]" at bounding box center [219, 496] width 211 height 17
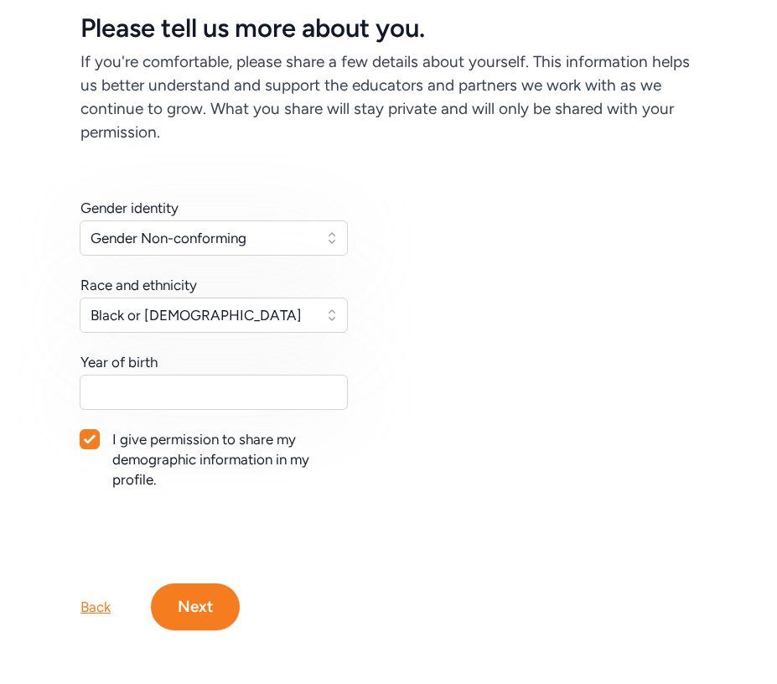
click at [90, 437] on icon at bounding box center [90, 439] width 12 height 10
checkbox input "false"
click at [188, 613] on button "Next" at bounding box center [195, 606] width 89 height 47
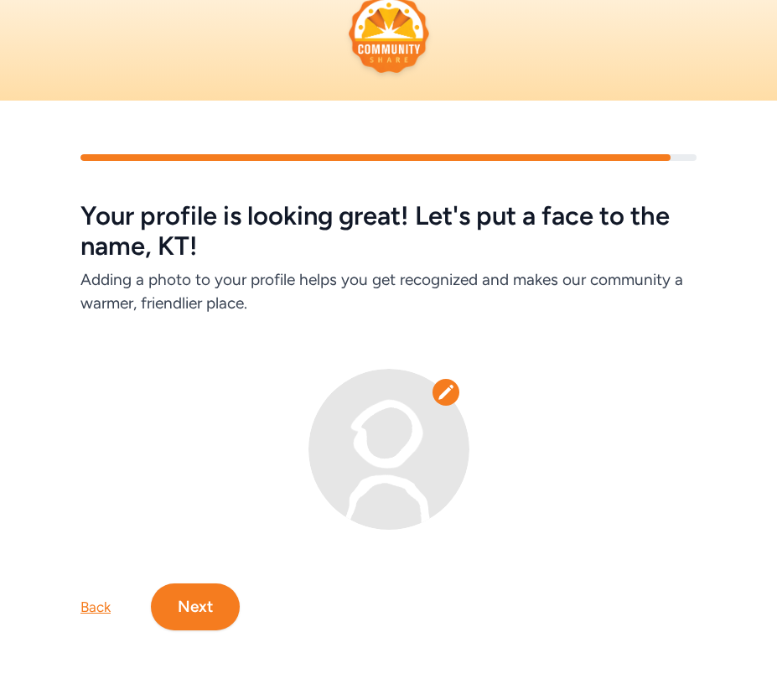
scroll to position [34, 0]
click at [192, 599] on button "Next" at bounding box center [195, 606] width 89 height 47
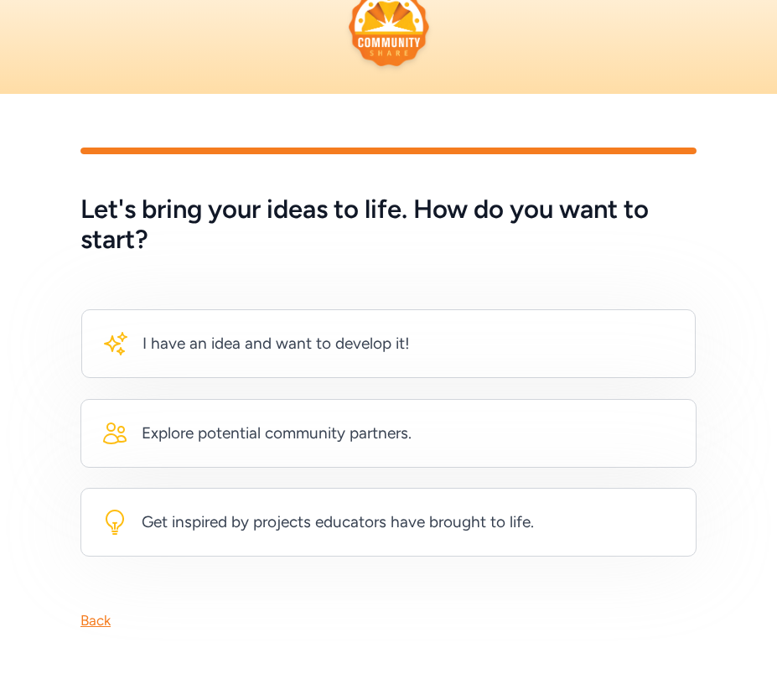
scroll to position [40, 0]
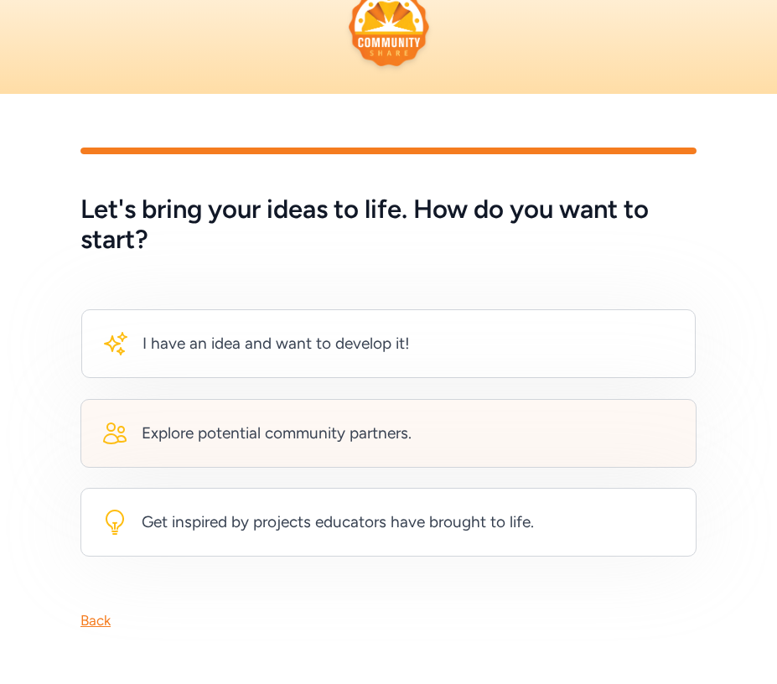
click at [207, 428] on div "Explore potential community partners." at bounding box center [277, 432] width 270 height 23
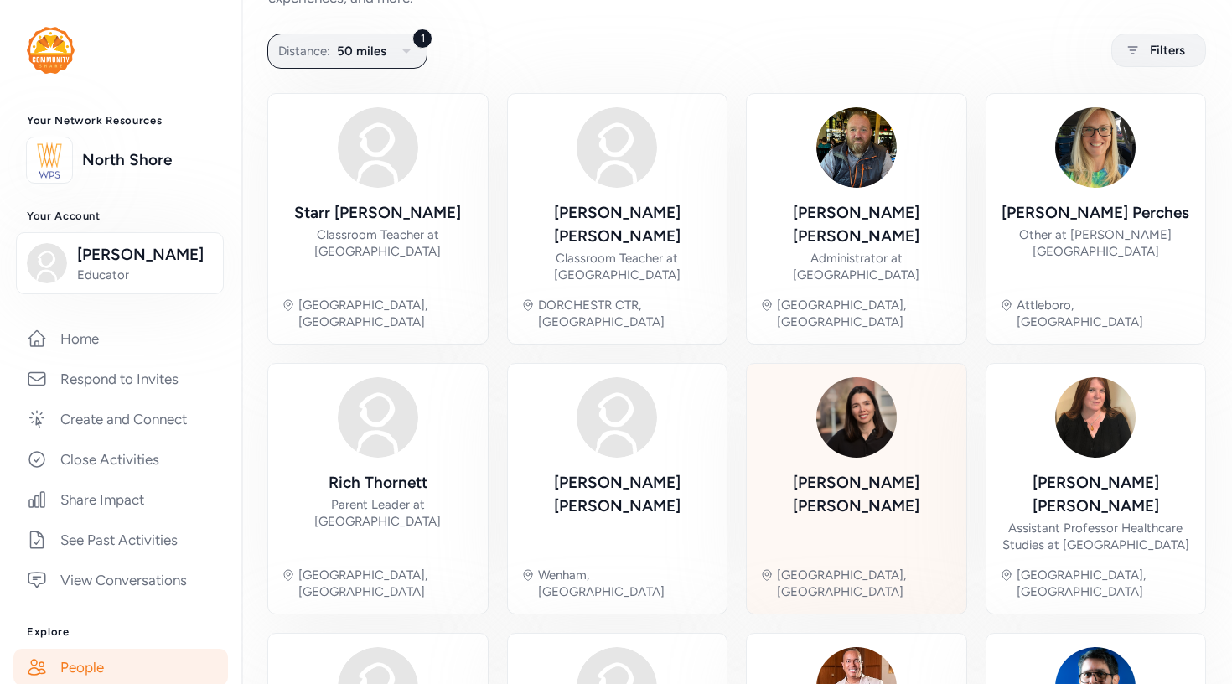
scroll to position [102, 0]
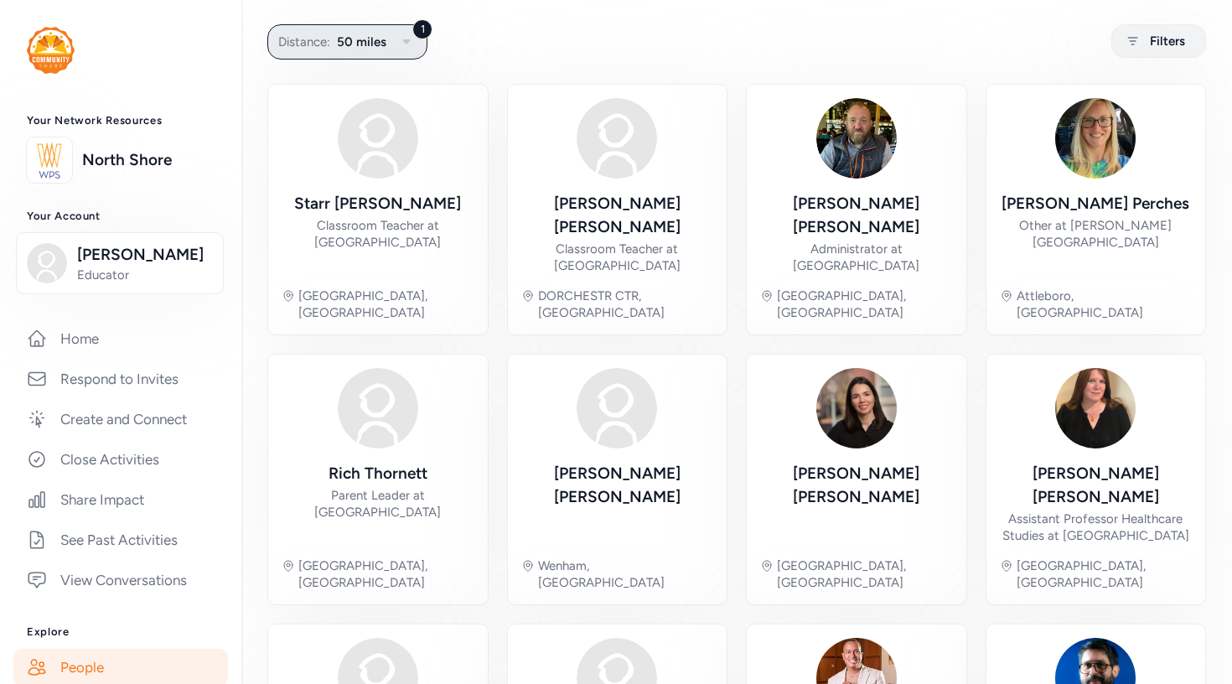
click at [370, 44] on span "50 miles" at bounding box center [361, 42] width 49 height 20
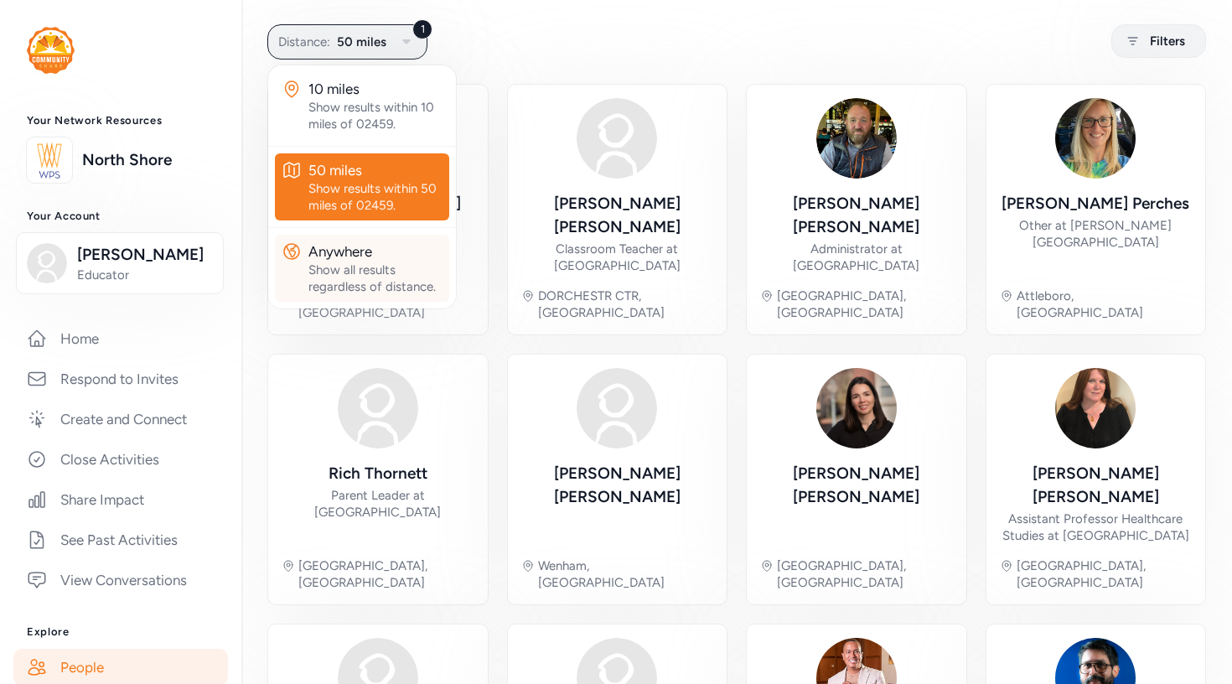
click at [359, 260] on div "Anywhere" at bounding box center [375, 251] width 134 height 20
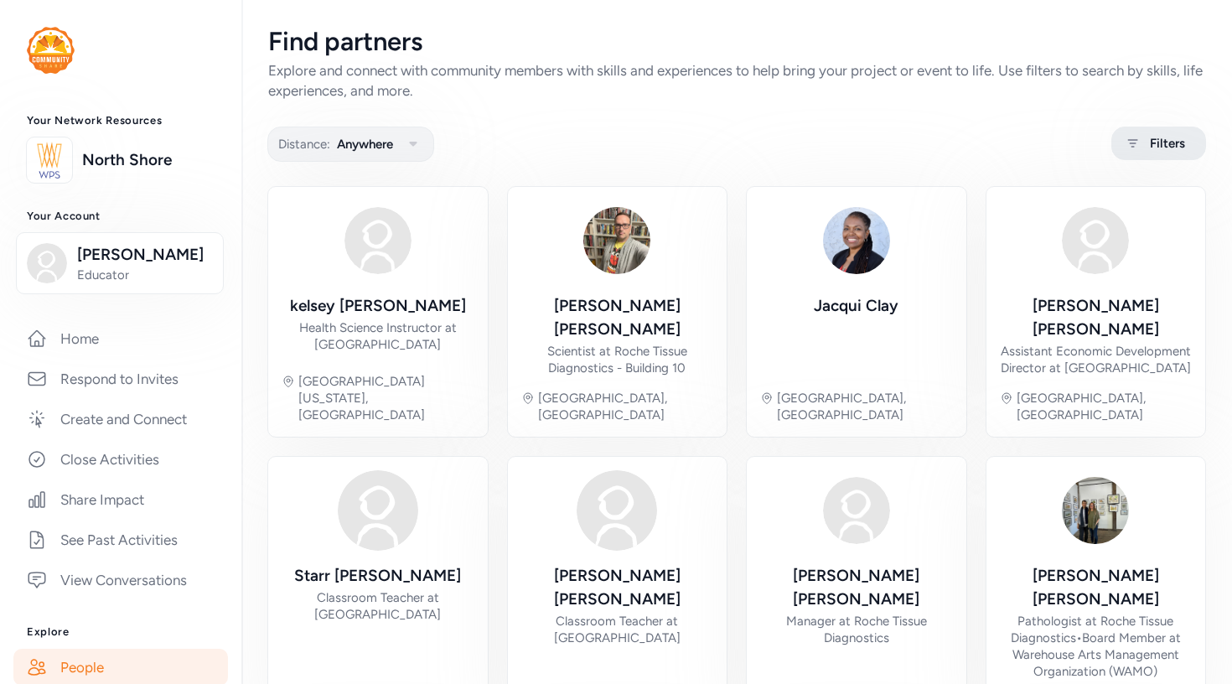
click at [606, 137] on icon at bounding box center [1132, 143] width 21 height 20
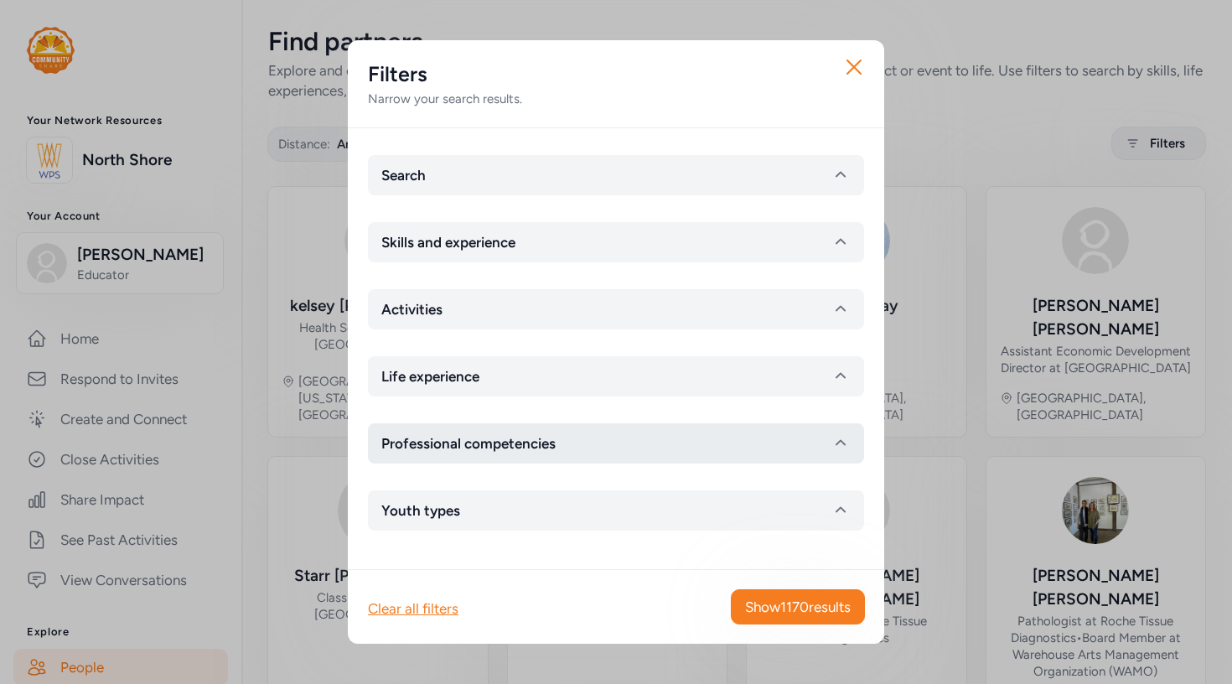
click at [606, 441] on button "Professional competencies" at bounding box center [616, 443] width 496 height 40
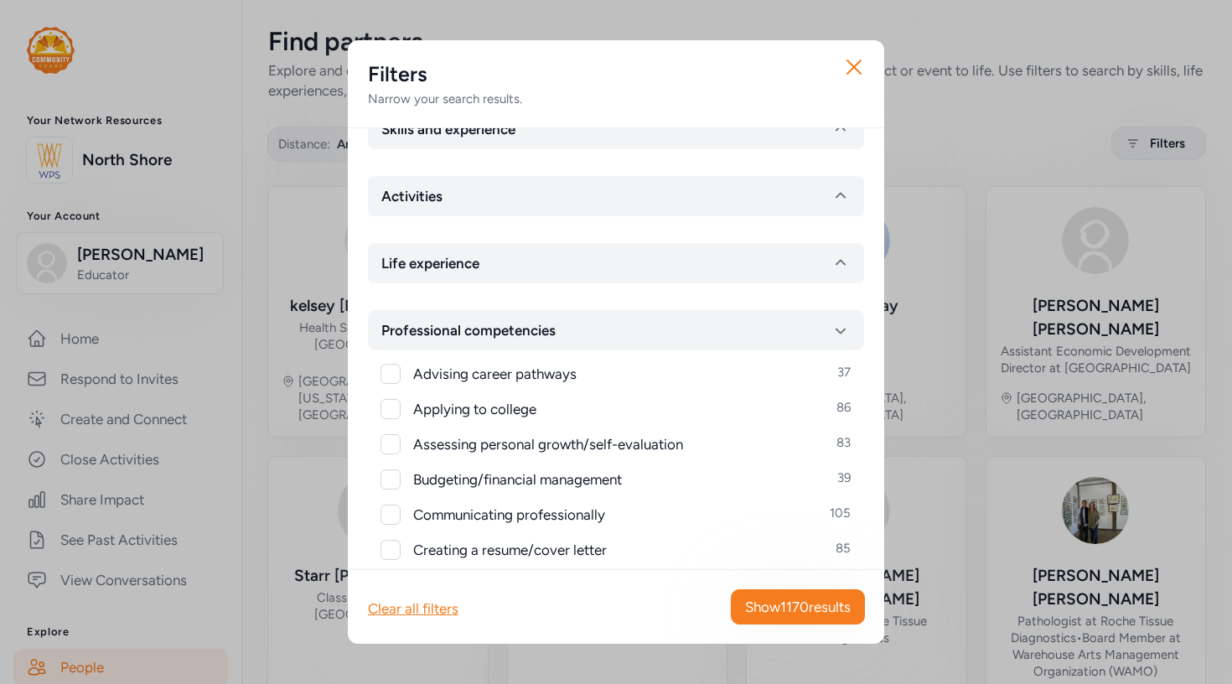
scroll to position [106, 0]
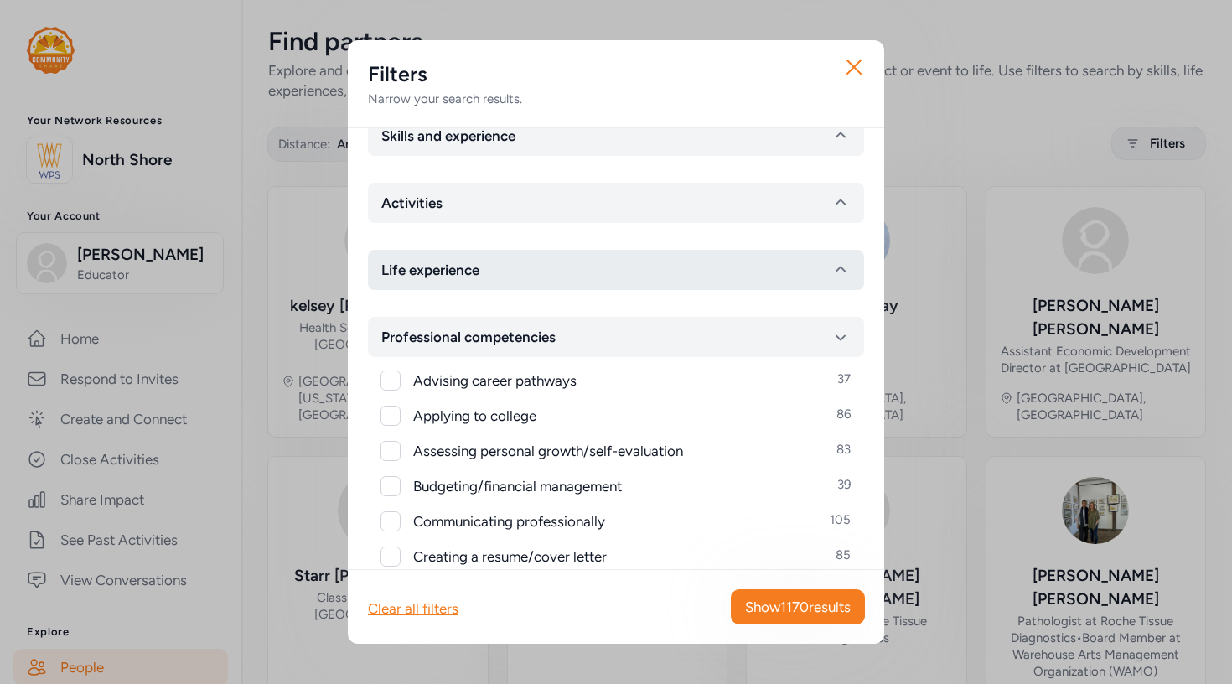
click at [555, 275] on button "Life experience" at bounding box center [616, 270] width 496 height 40
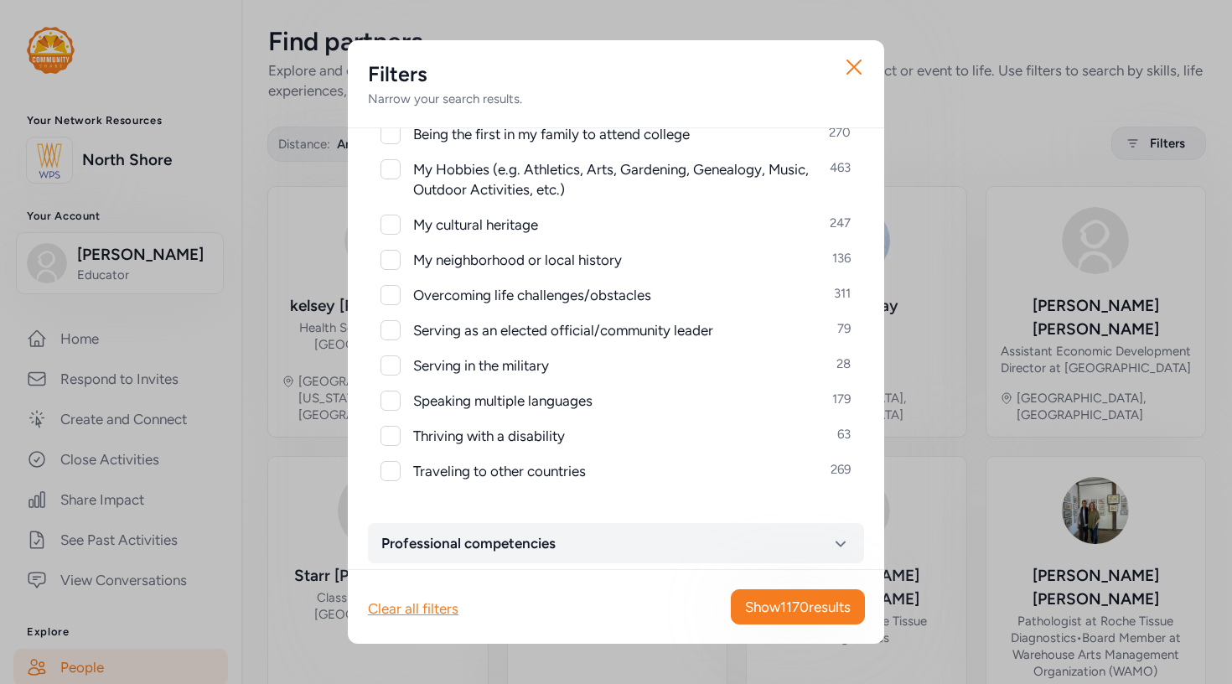
scroll to position [325, 0]
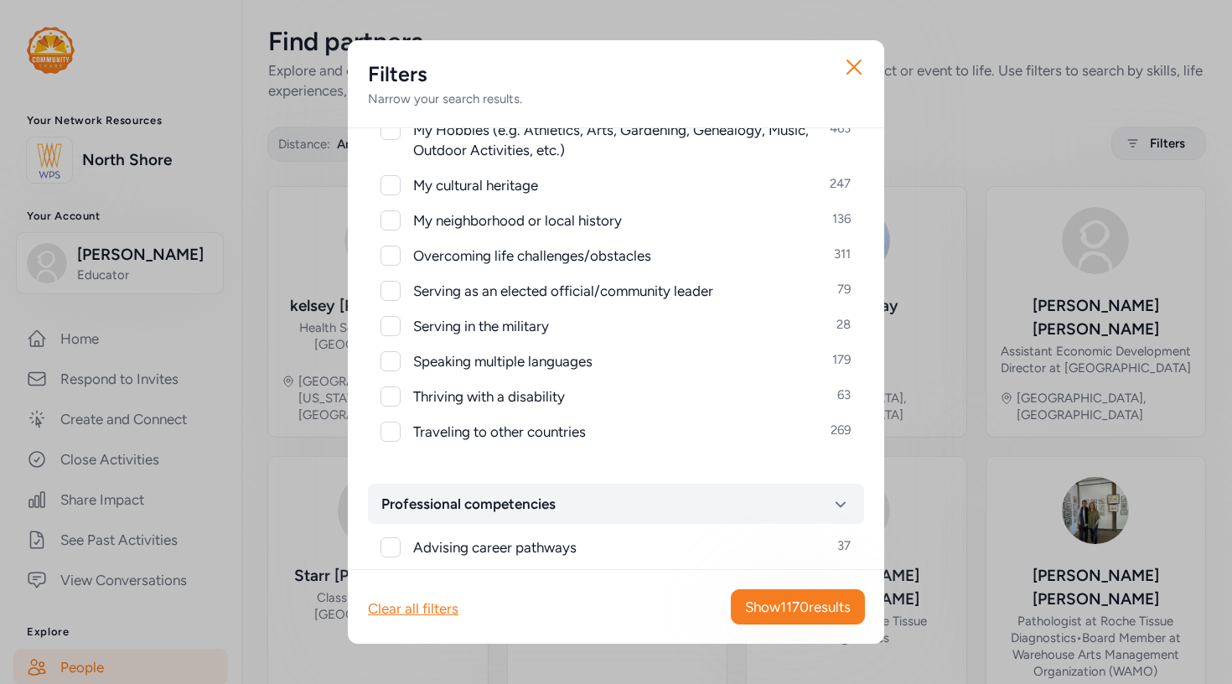
click at [397, 287] on div at bounding box center [390, 291] width 20 height 20
checkbox input "true"
click at [606, 603] on span "Show 79 results" at bounding box center [803, 607] width 93 height 20
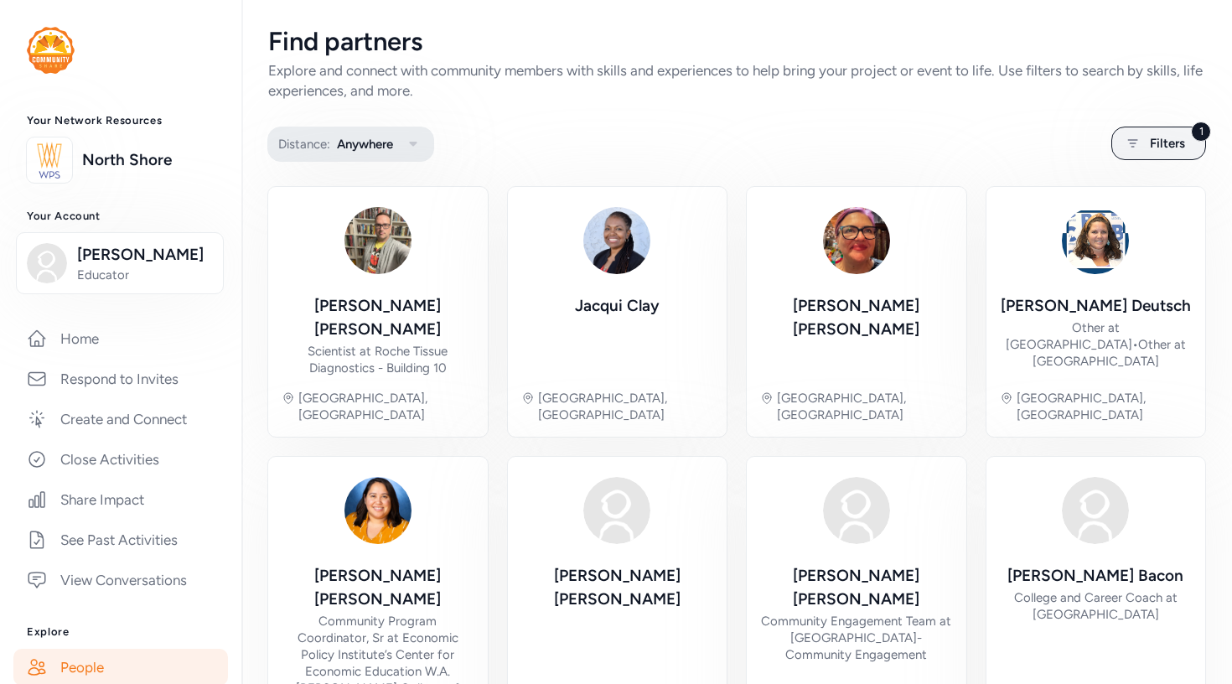
click at [372, 151] on span "Anywhere" at bounding box center [365, 144] width 56 height 20
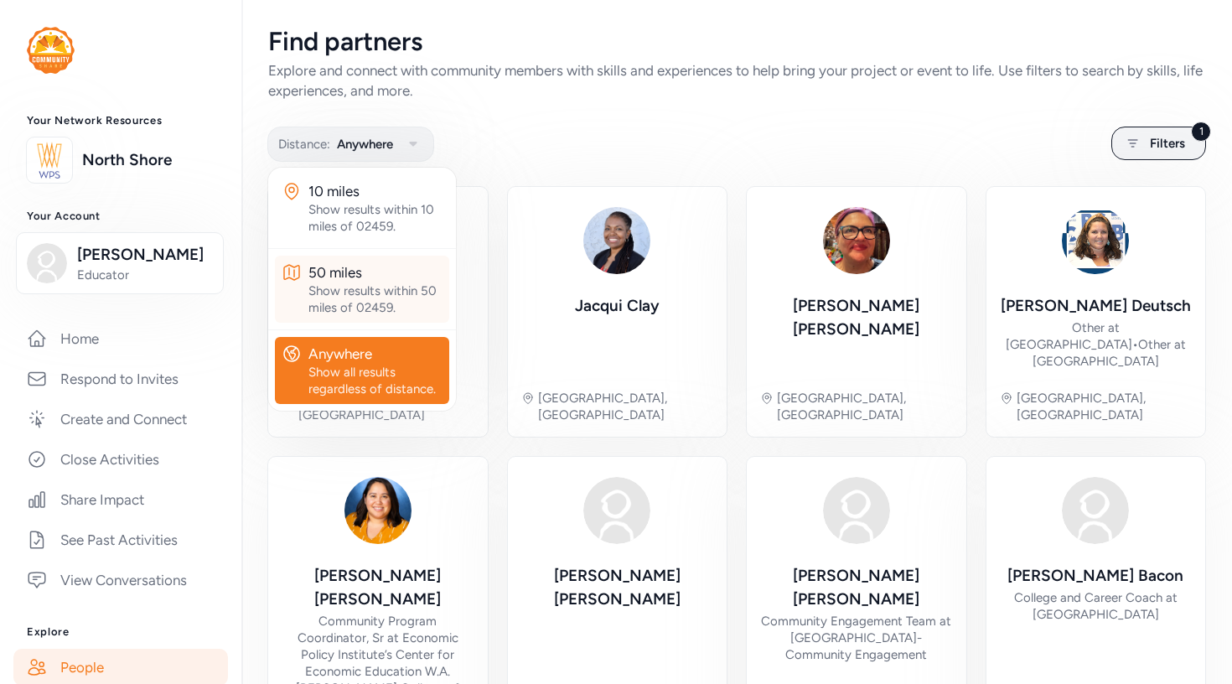
click at [366, 278] on div "50 miles" at bounding box center [375, 272] width 134 height 20
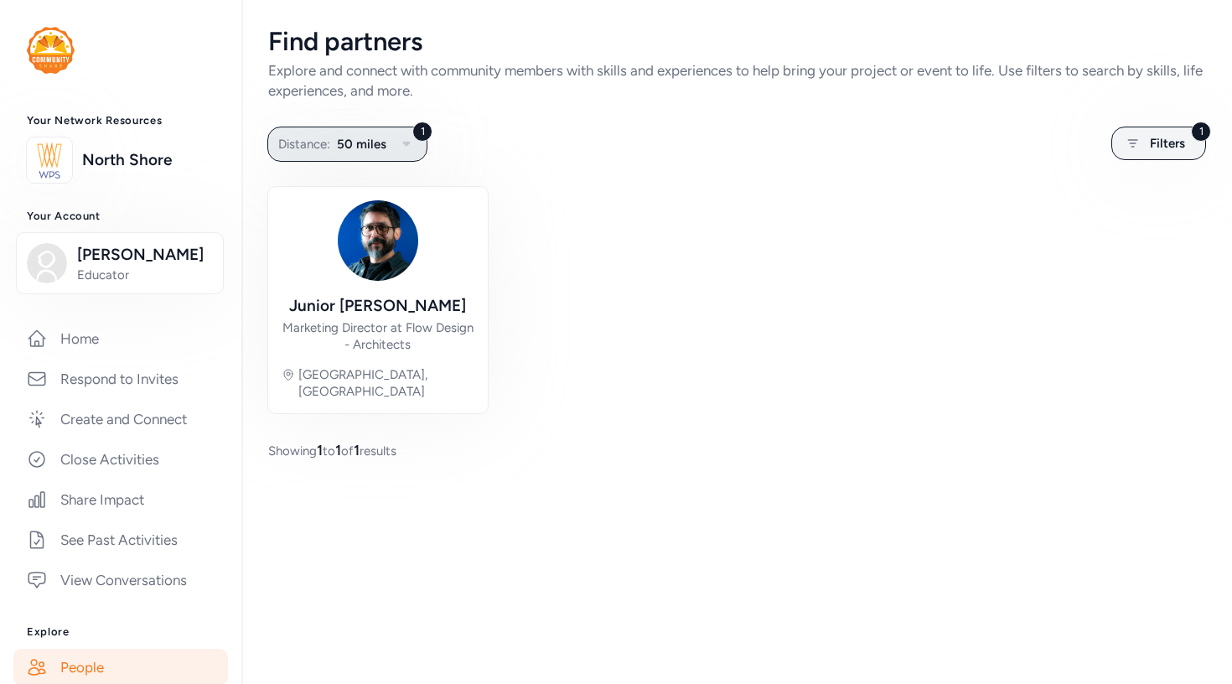
click at [365, 154] on button "1 Distance: 50 miles" at bounding box center [347, 144] width 160 height 35
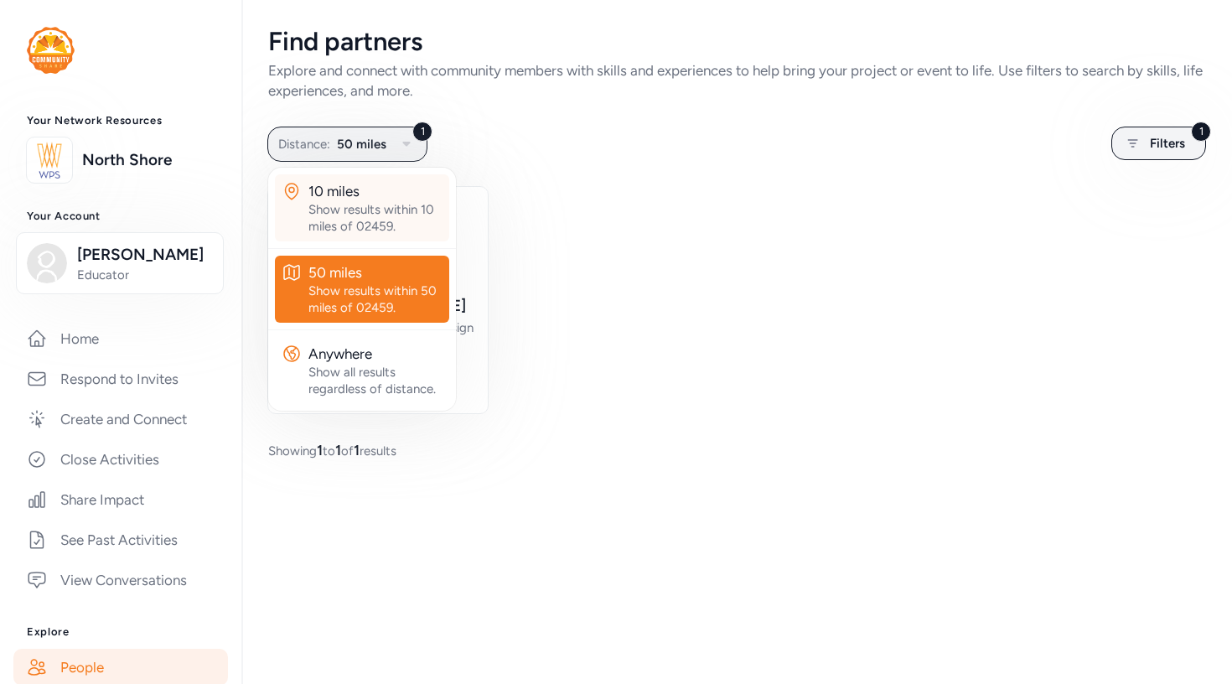
click at [377, 199] on div "10 miles" at bounding box center [375, 191] width 134 height 20
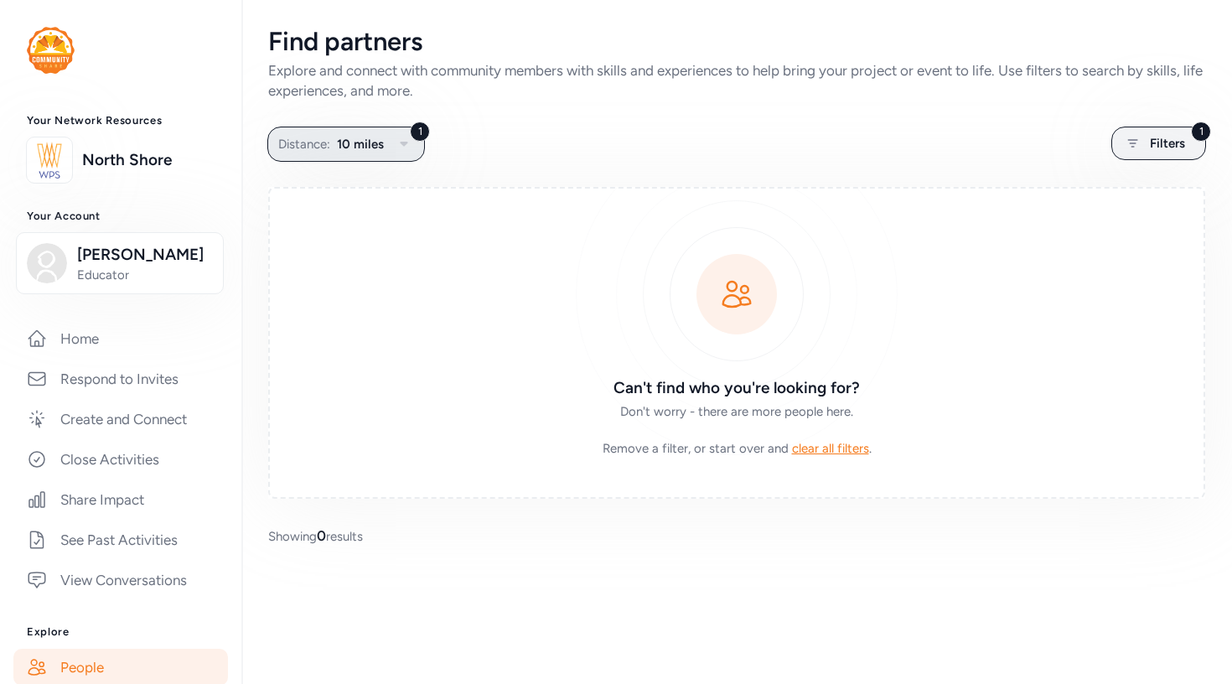
click at [358, 151] on span "10 miles" at bounding box center [360, 144] width 47 height 20
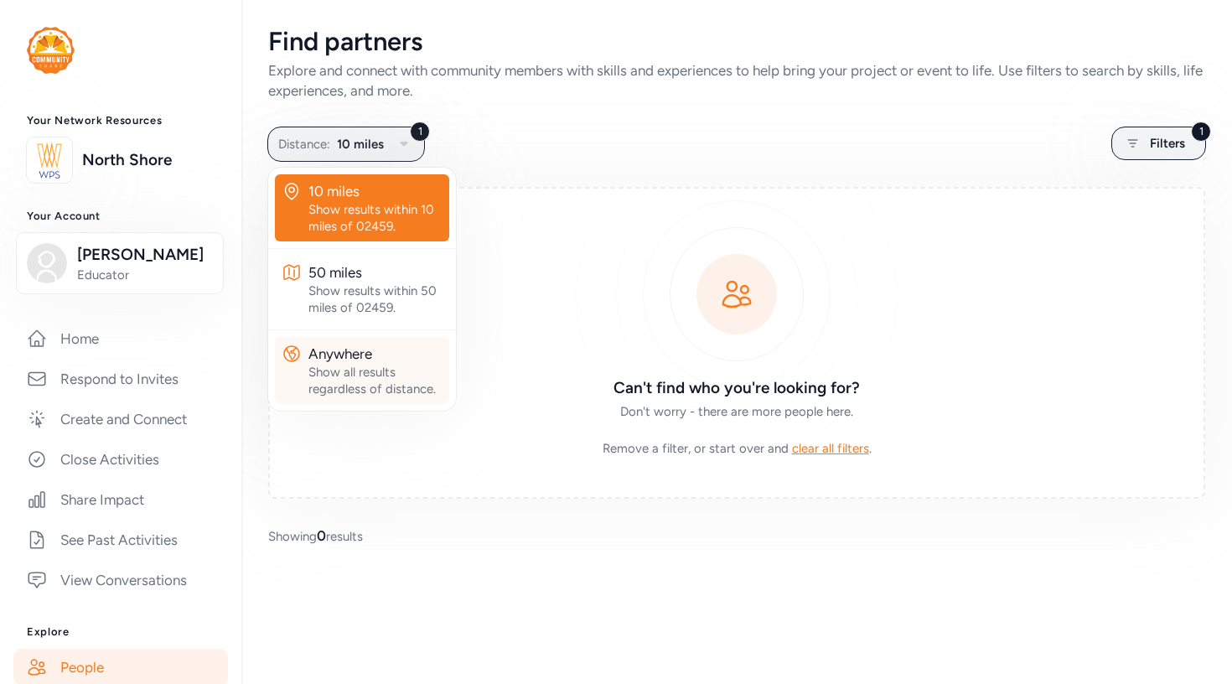
click at [356, 375] on div "Show all results regardless of distance." at bounding box center [375, 381] width 134 height 34
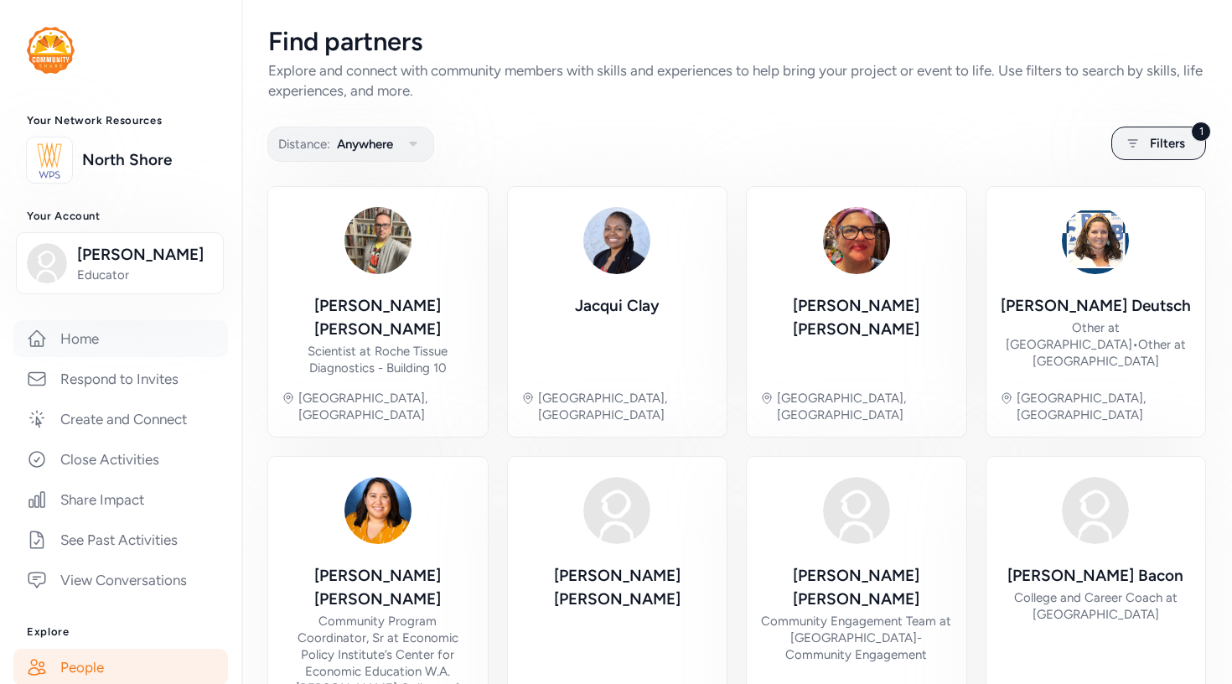
click at [75, 344] on link "Home" at bounding box center [120, 338] width 215 height 37
